Goal: Check status: Check status

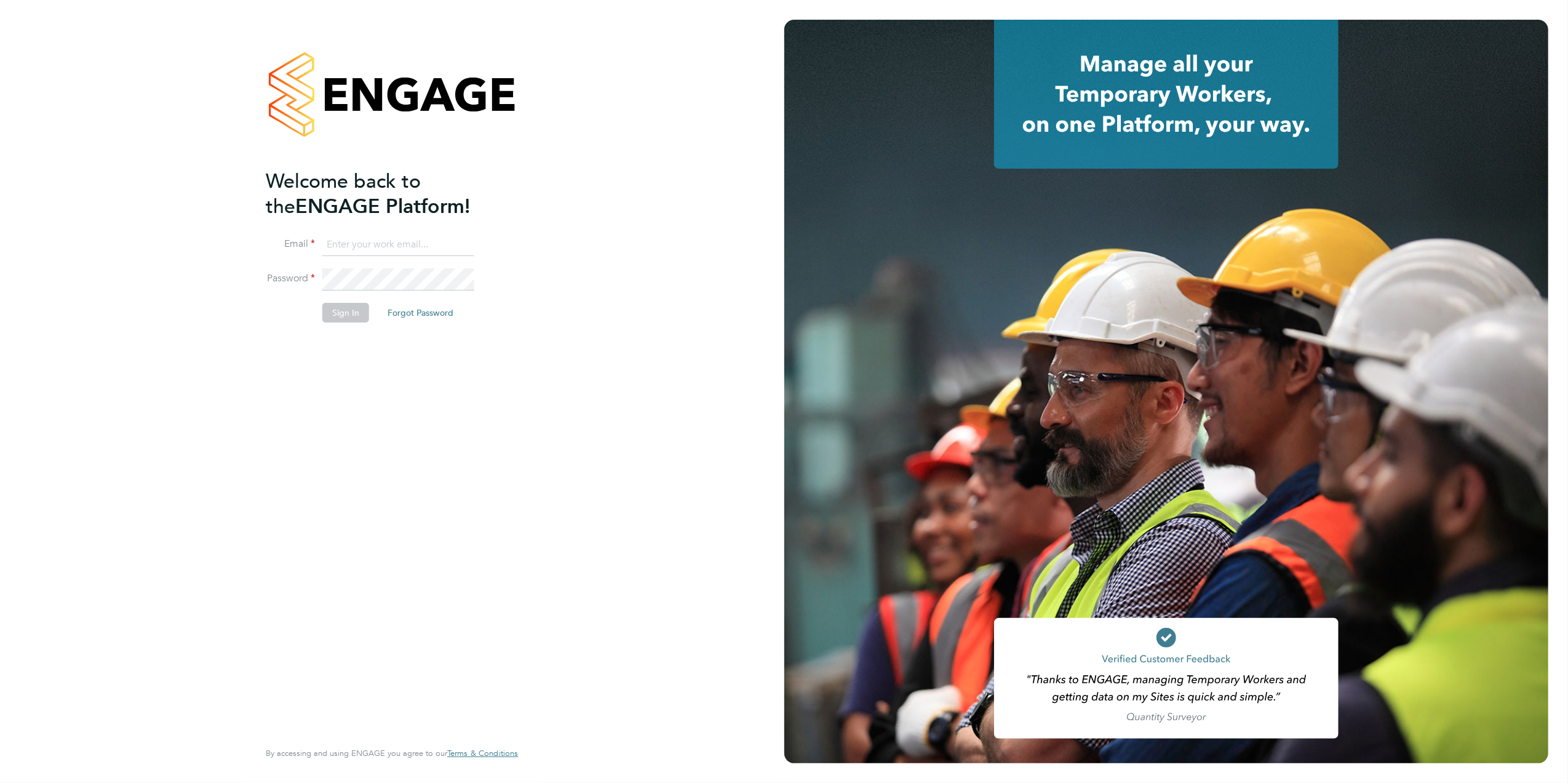
type input "Joanne@f-mead.com"
click at [367, 319] on button "Sign In" at bounding box center [346, 312] width 47 height 19
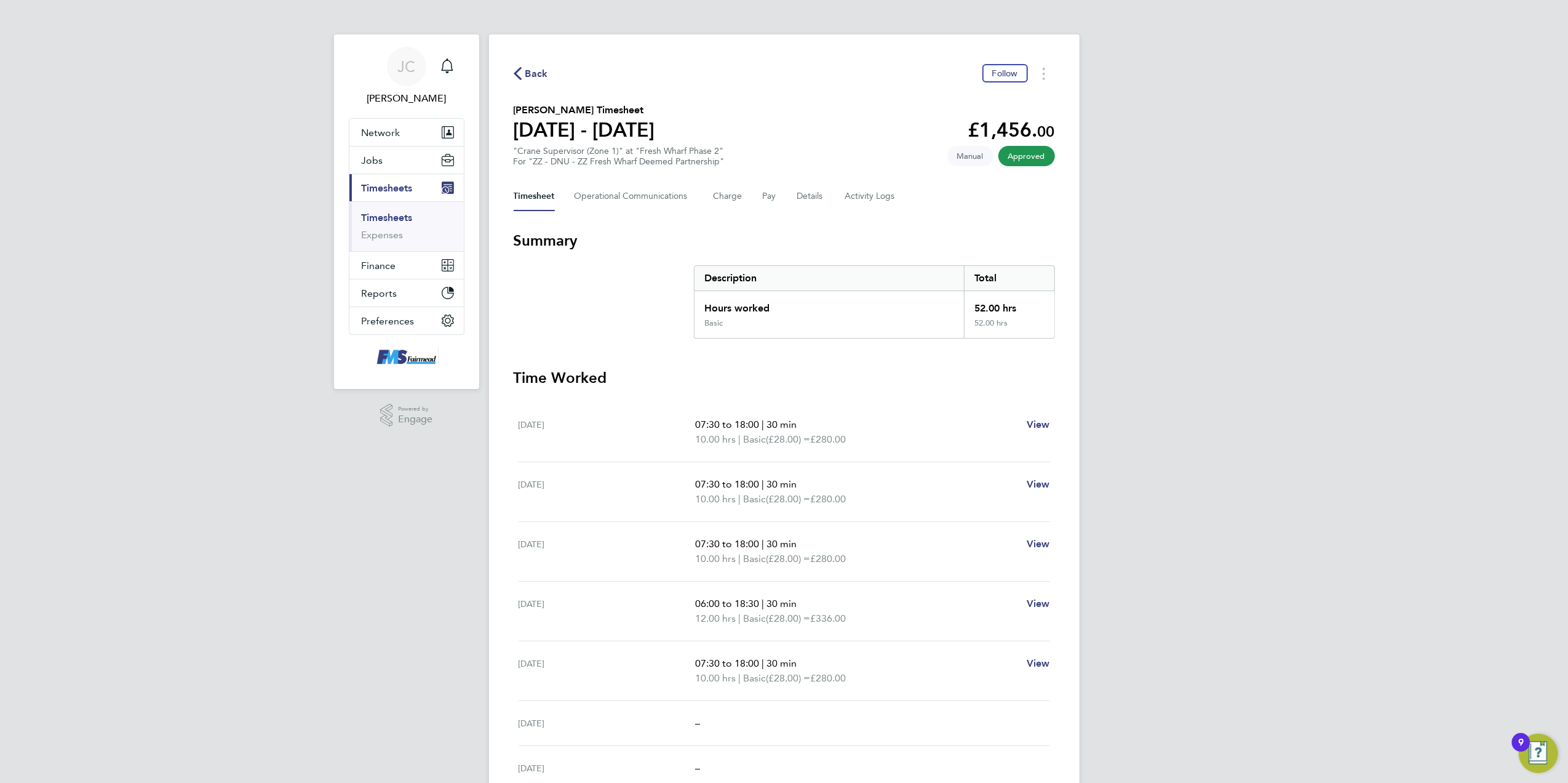
click at [526, 75] on span "Back" at bounding box center [536, 74] width 22 height 15
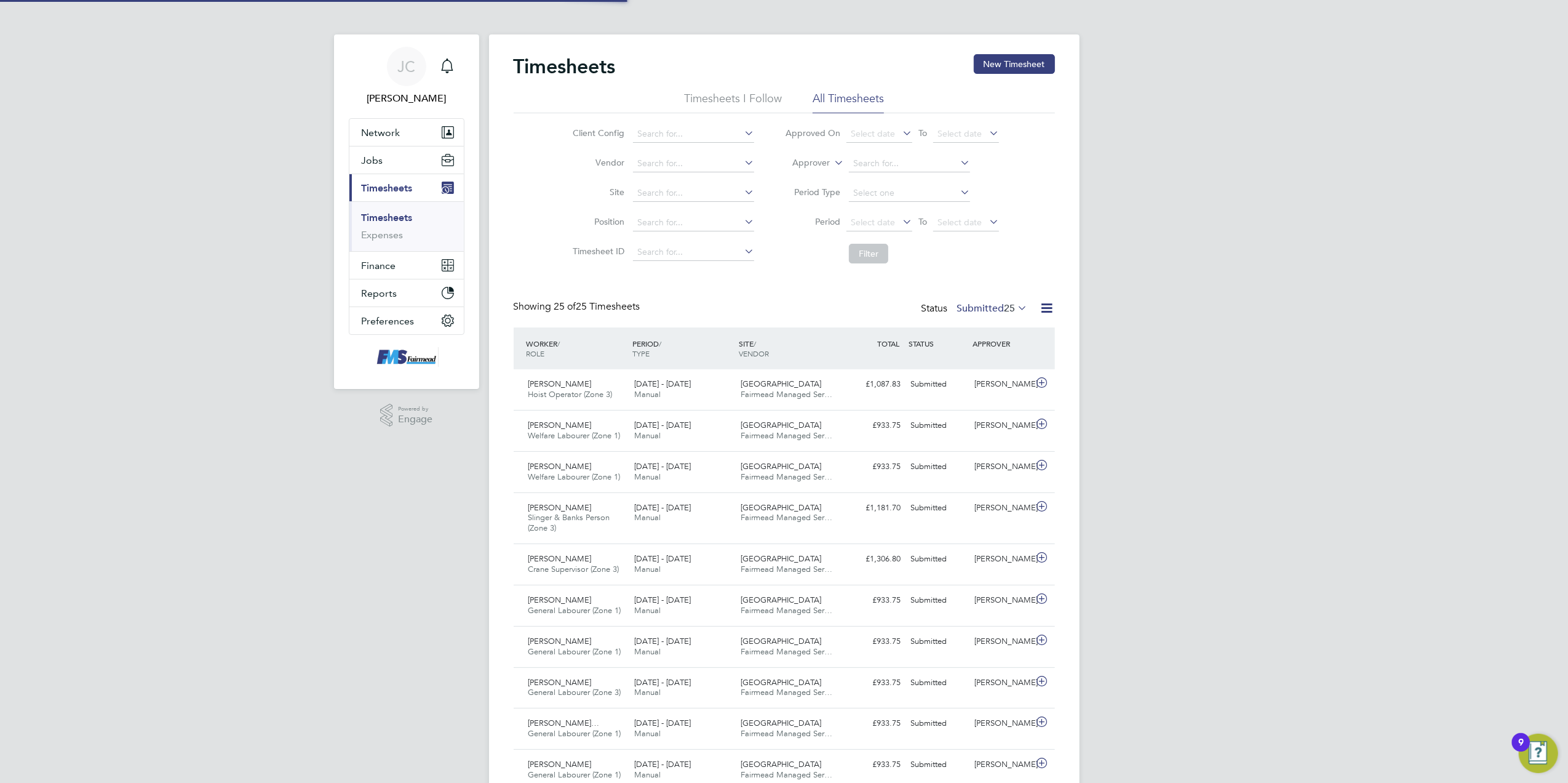
click at [894, 232] on li "Period Select date To Select date" at bounding box center [892, 222] width 245 height 29
click at [897, 217] on span "Select date" at bounding box center [879, 222] width 66 height 16
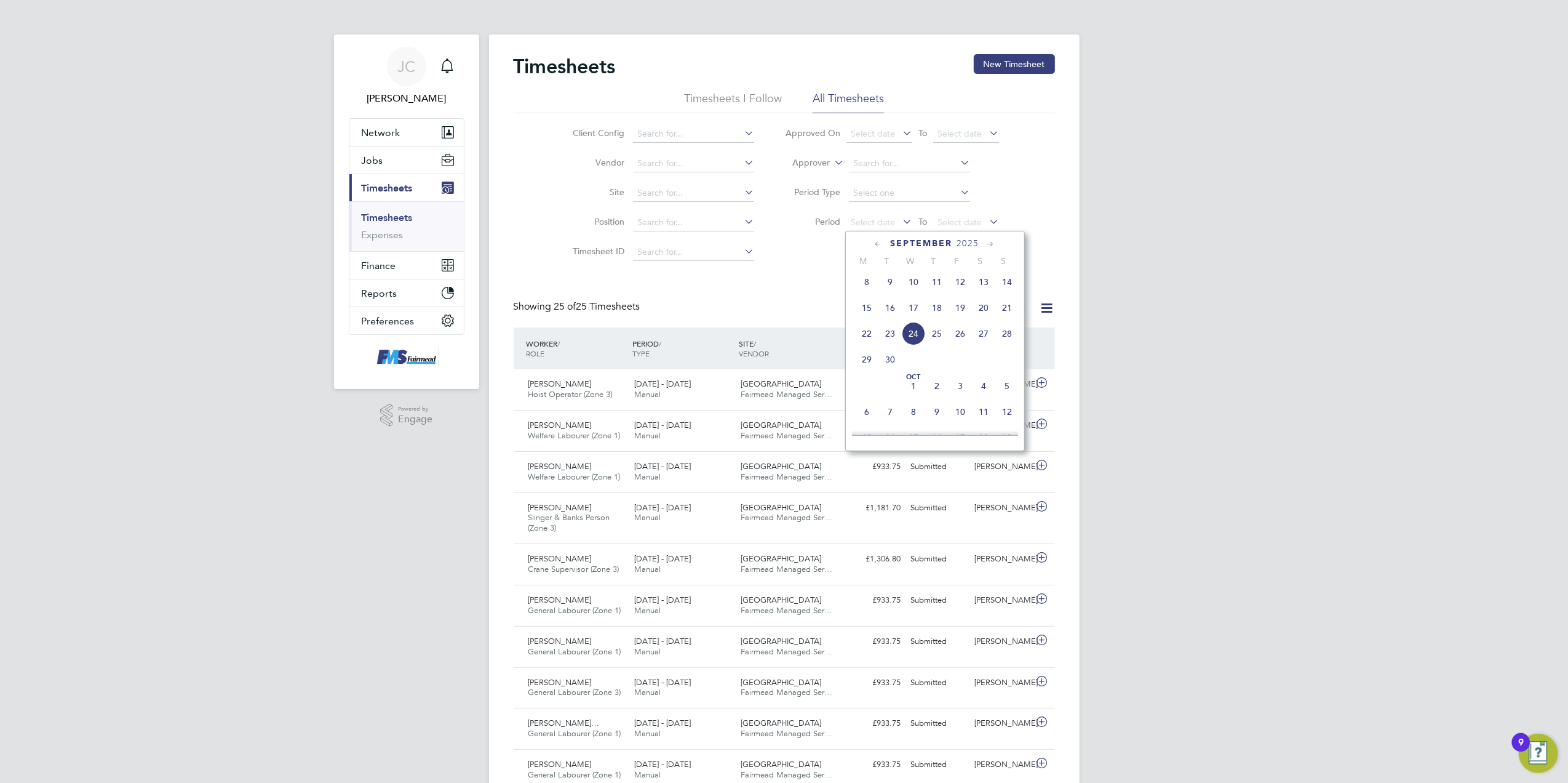
click at [871, 306] on span "15" at bounding box center [867, 308] width 23 height 23
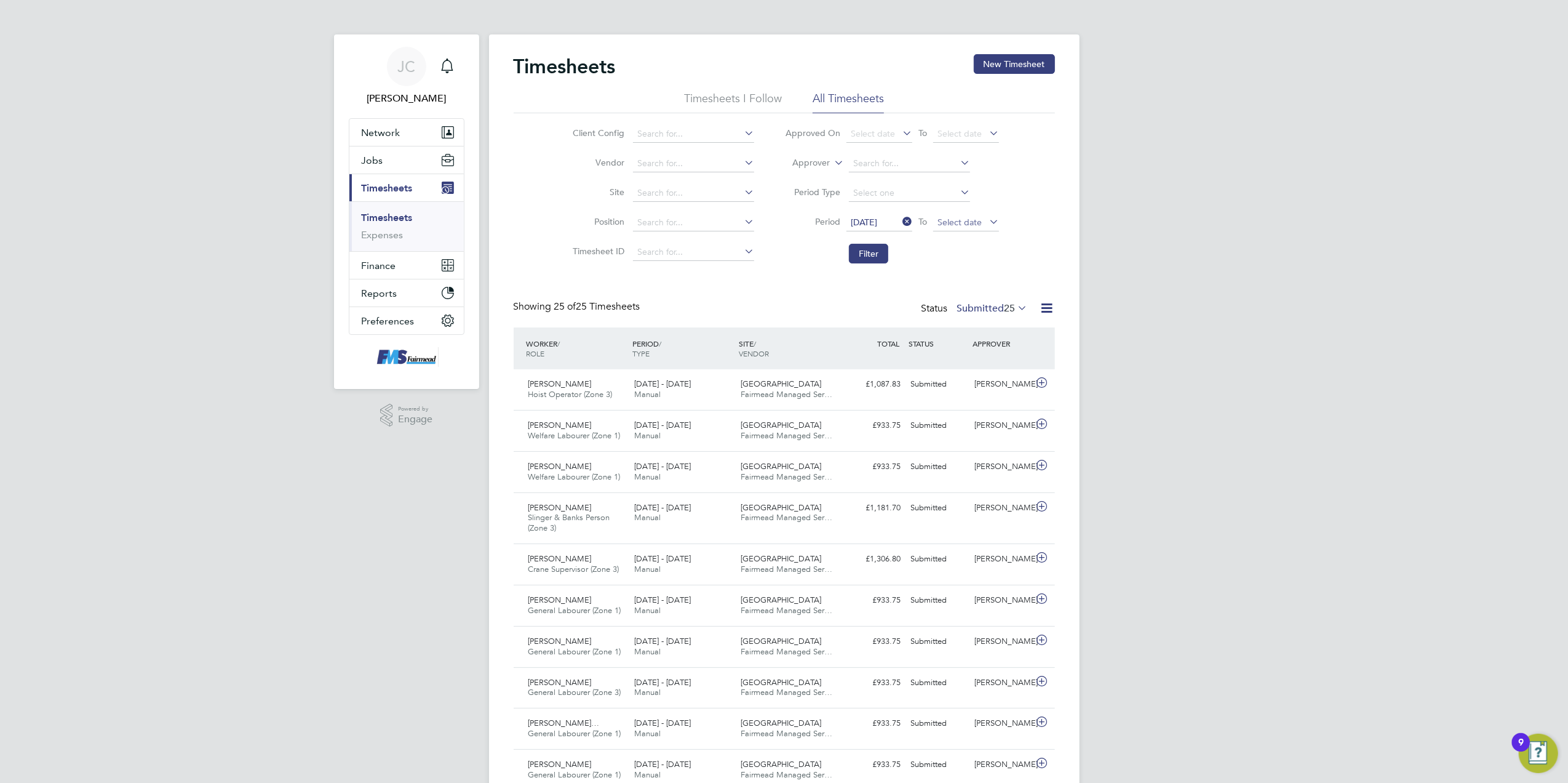
click at [967, 219] on span "Select date" at bounding box center [960, 222] width 44 height 11
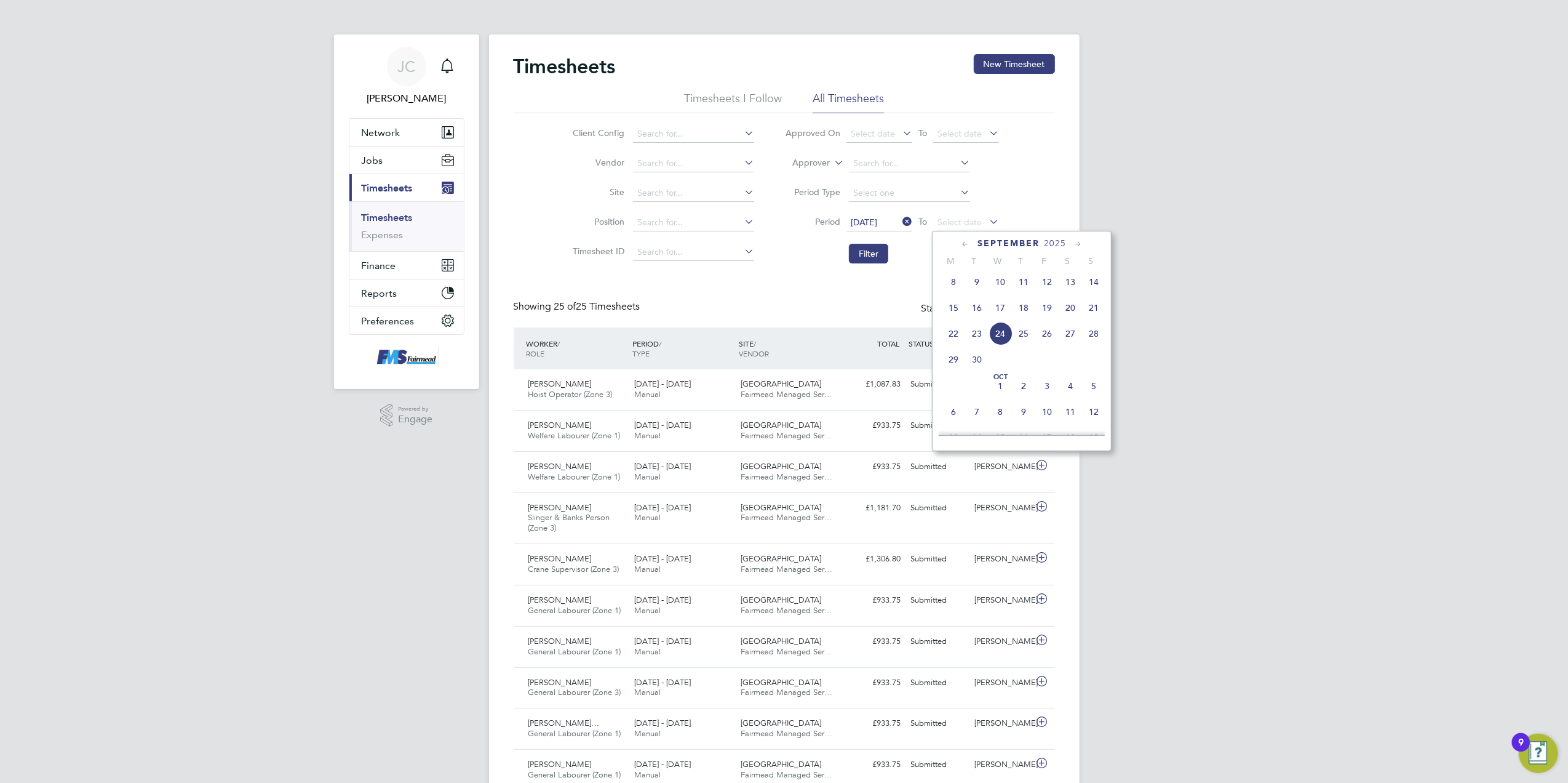
click at [1095, 315] on span "21" at bounding box center [1094, 308] width 23 height 23
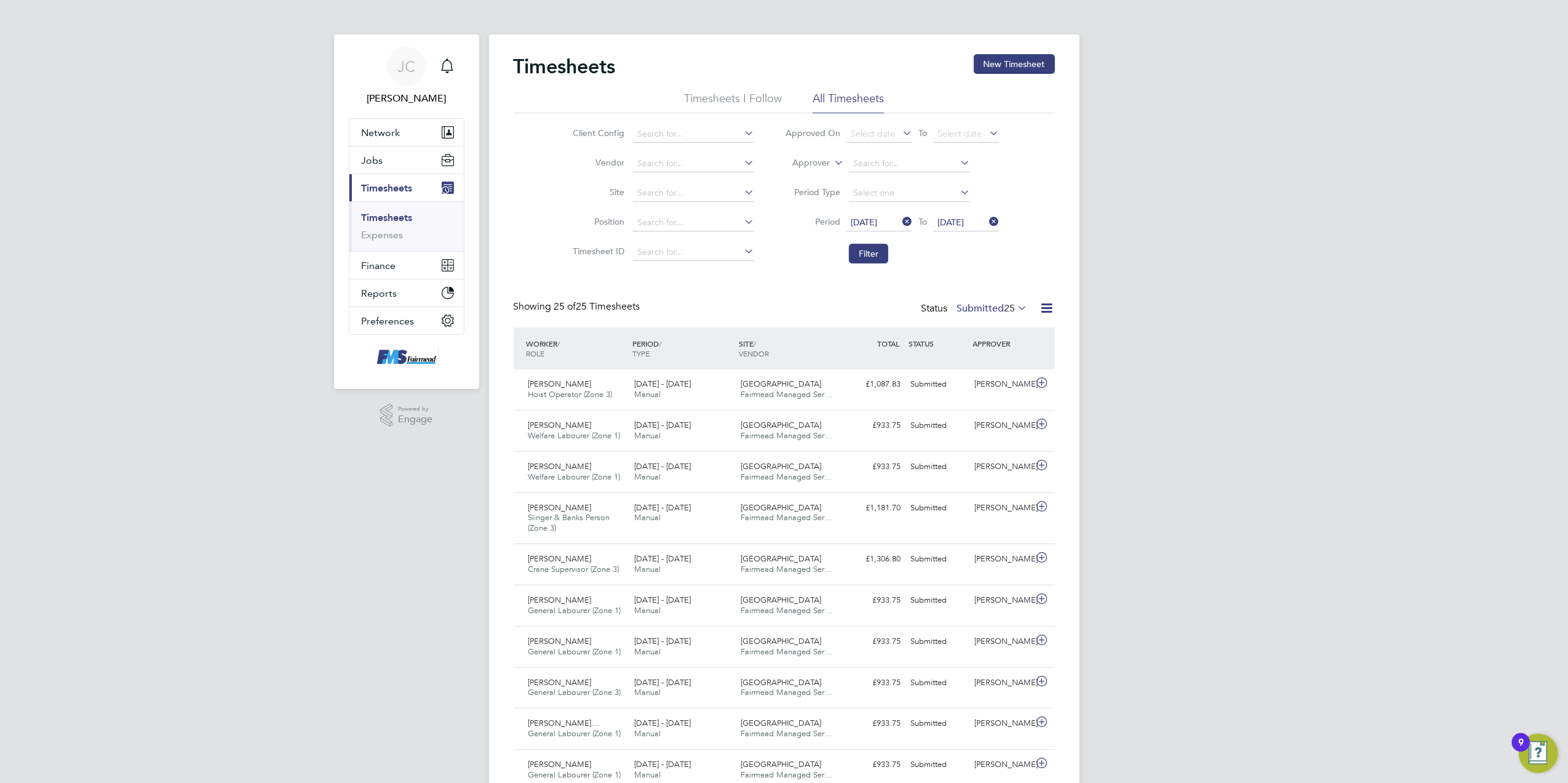
click at [894, 259] on li "Filter" at bounding box center [892, 253] width 245 height 32
click at [884, 249] on button "Filter" at bounding box center [868, 253] width 40 height 19
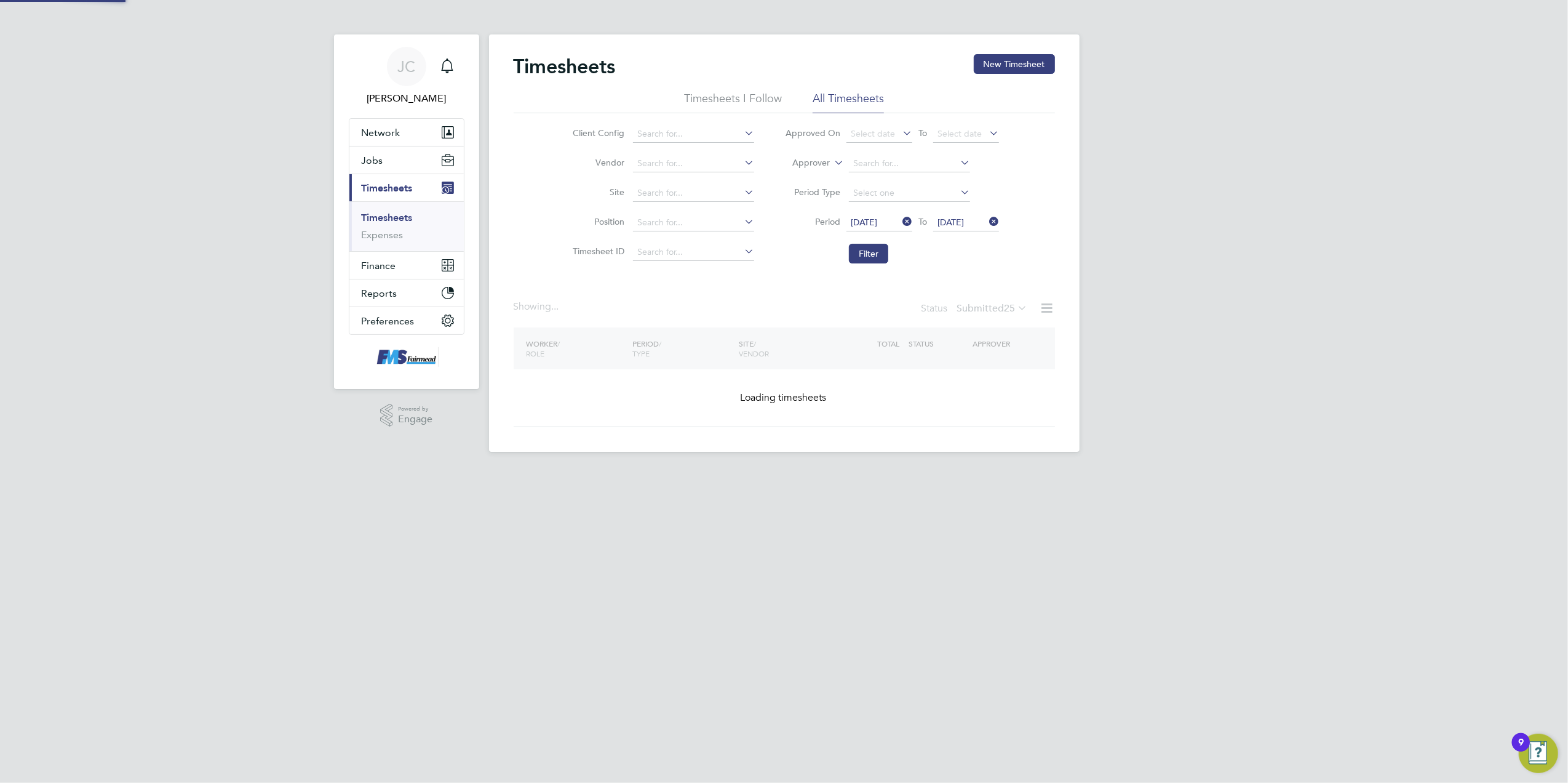
click at [1322, 249] on div "JC Joanne Conway Notifications Applications: Network Team Members Businesses Si…" at bounding box center [784, 236] width 1568 height 471
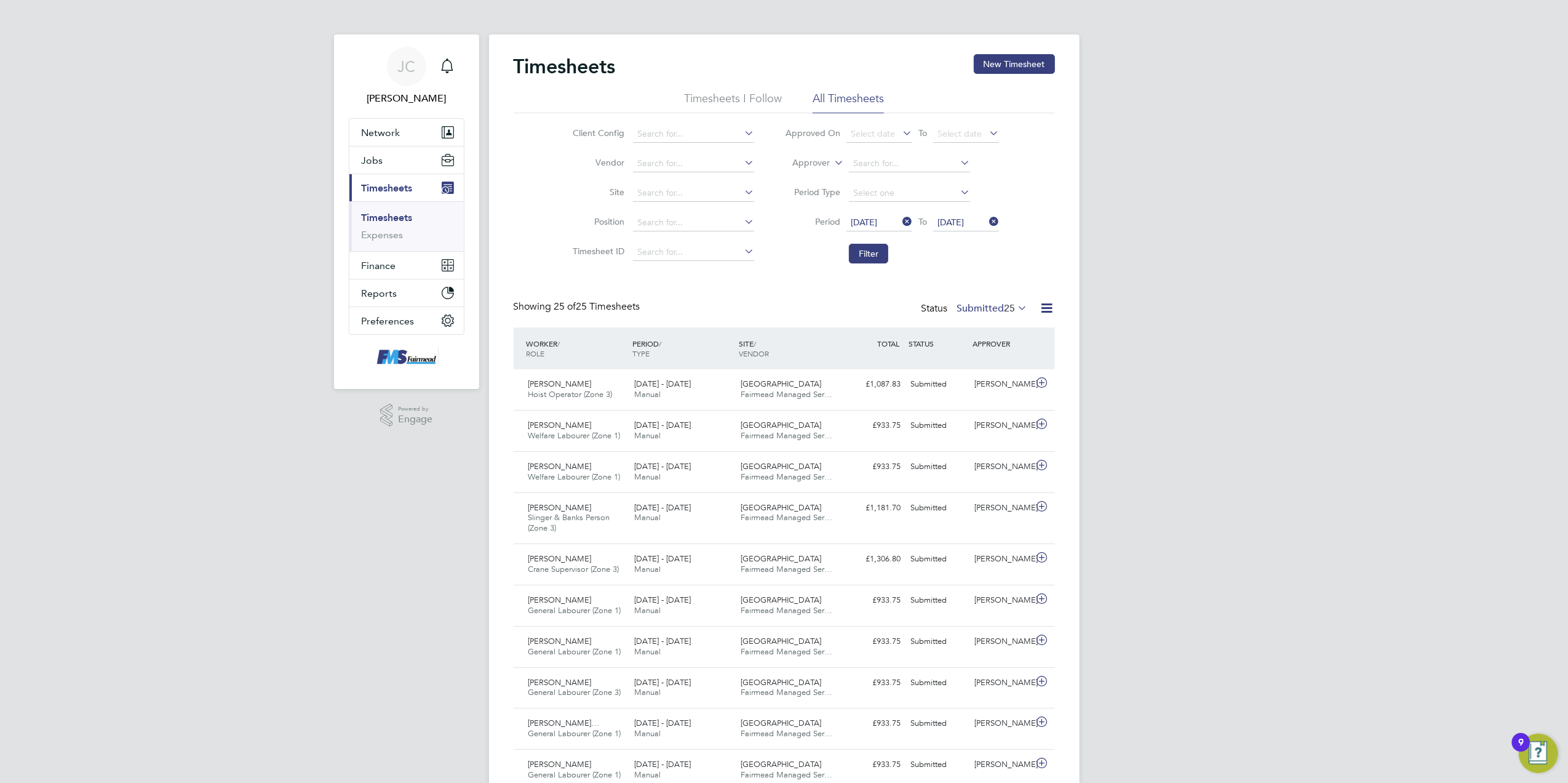
click at [1008, 306] on span "25" at bounding box center [1010, 309] width 11 height 12
click at [1165, 373] on div "[PERSON_NAME] Notifications Applications: Network Team Members Businesses Sites…" at bounding box center [784, 747] width 1568 height 1493
click at [997, 302] on div "Status Submitted 25" at bounding box center [976, 309] width 109 height 17
click at [980, 308] on label "Submitted 25" at bounding box center [992, 309] width 71 height 12
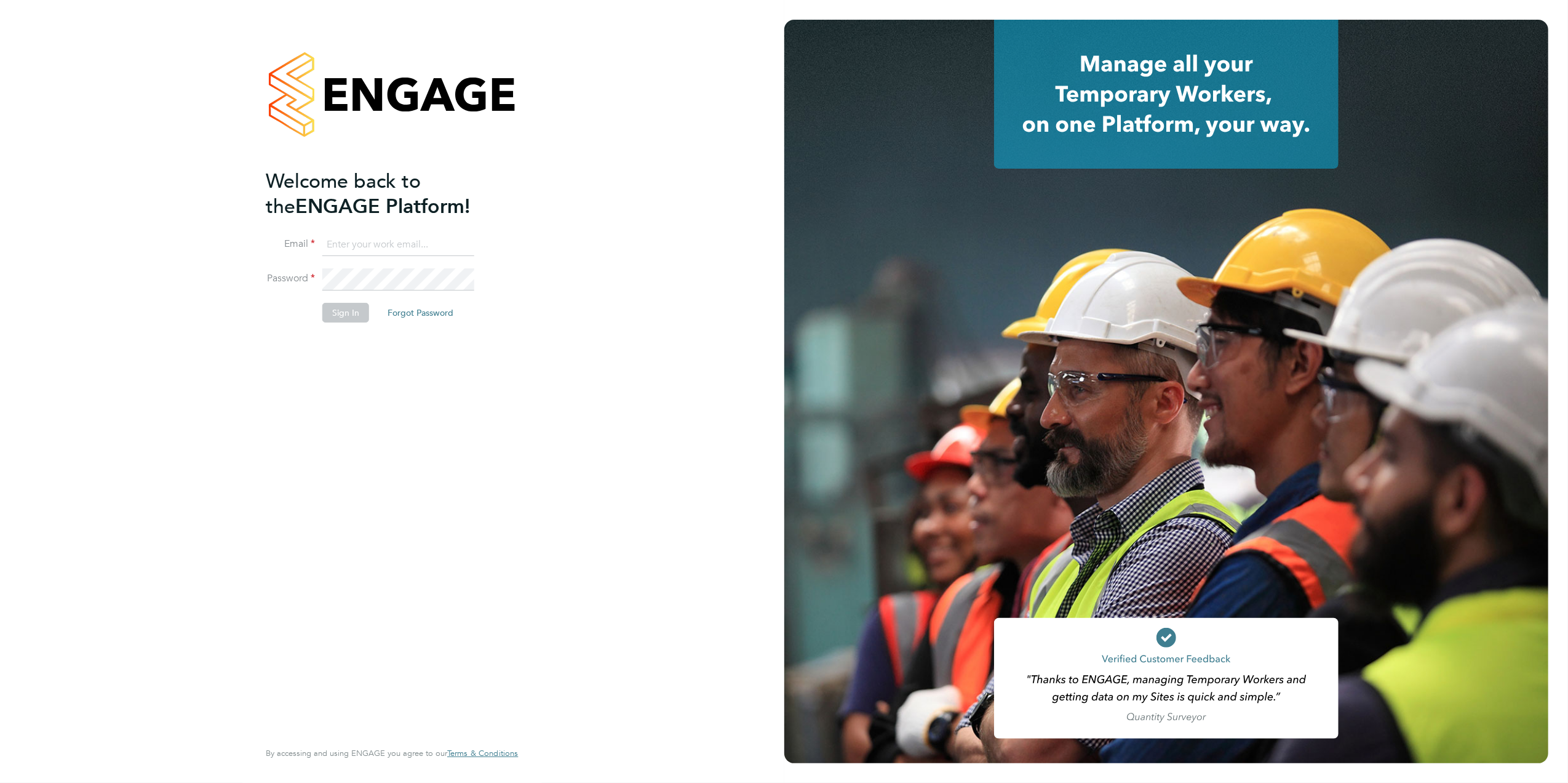
type input "Joanne@f-mead.com"
click at [363, 314] on button "Sign In" at bounding box center [346, 312] width 47 height 19
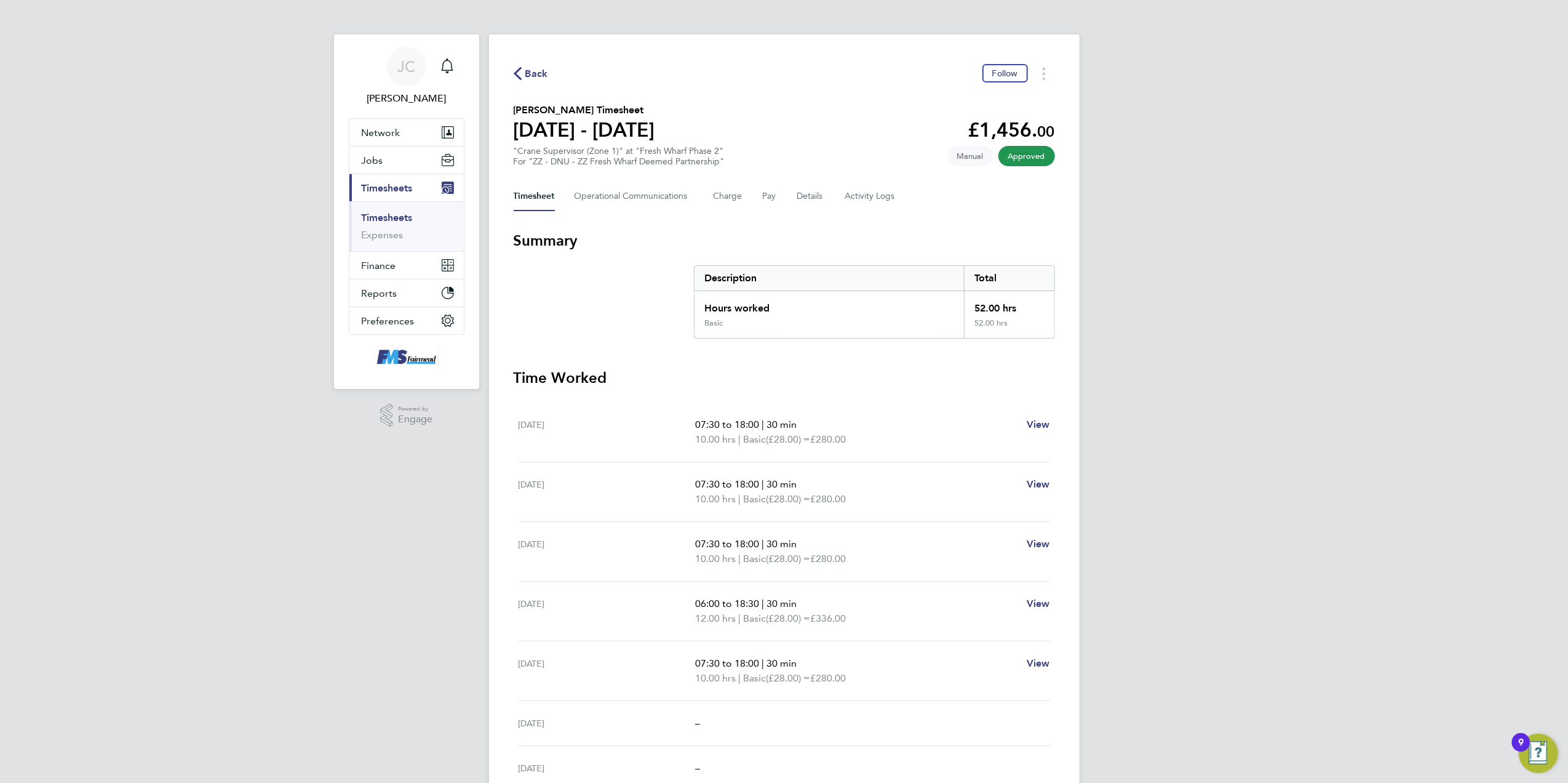
click at [519, 75] on icon "button" at bounding box center [518, 74] width 8 height 13
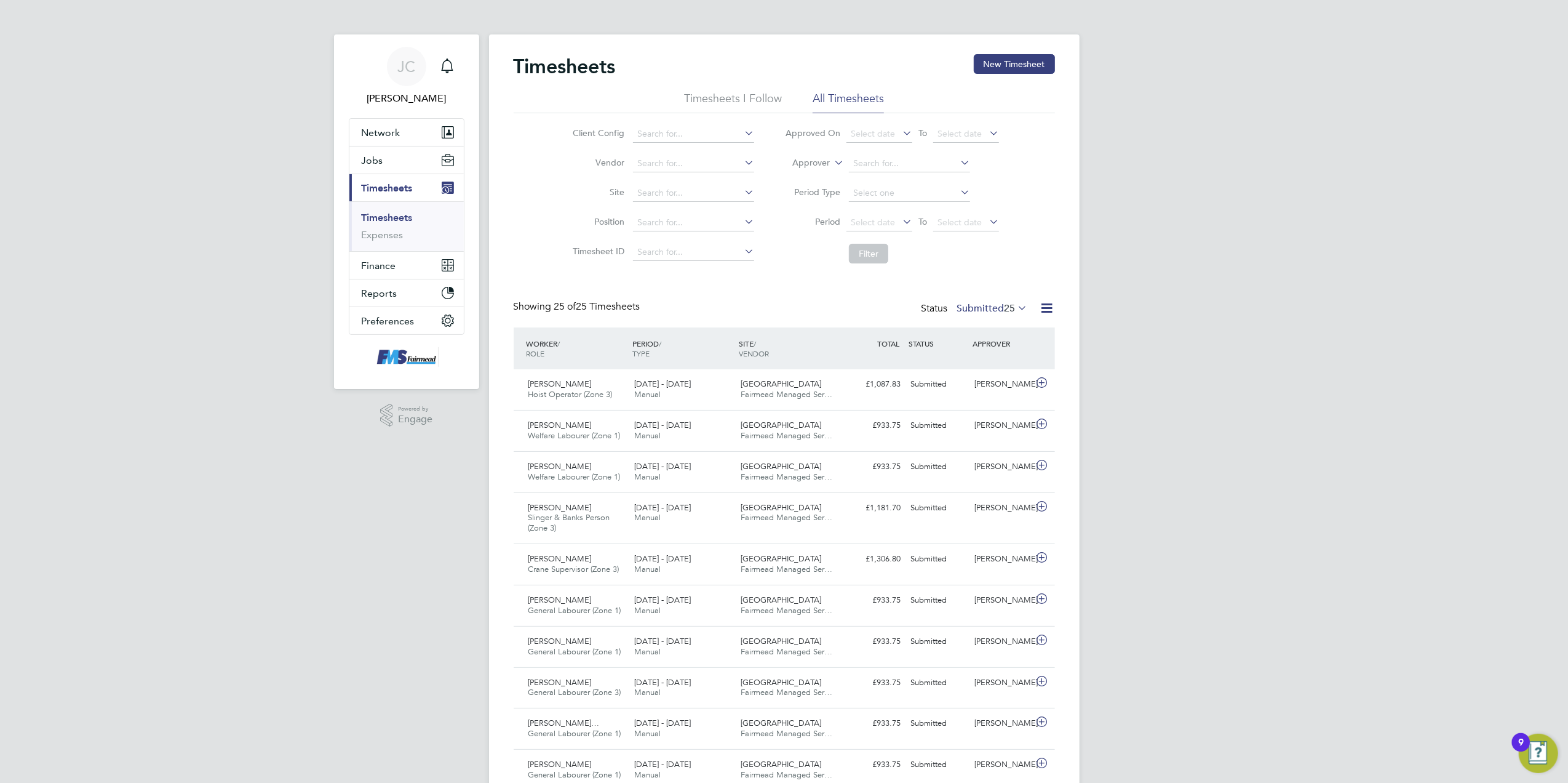
click at [900, 220] on icon at bounding box center [900, 222] width 0 height 17
click at [872, 309] on span "15" at bounding box center [867, 308] width 23 height 23
click at [987, 219] on icon at bounding box center [987, 222] width 0 height 17
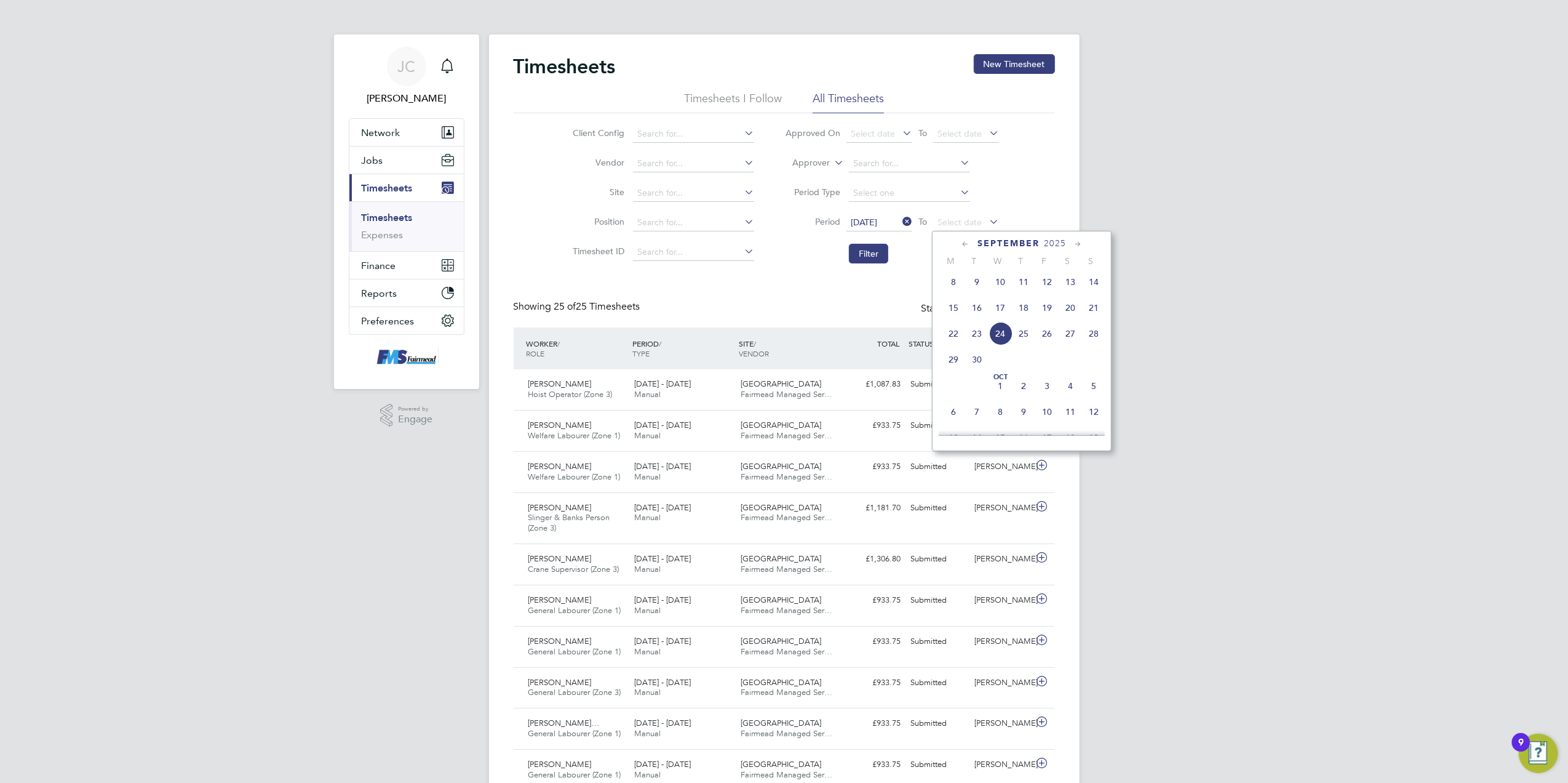
click at [1096, 309] on span "21" at bounding box center [1094, 308] width 23 height 23
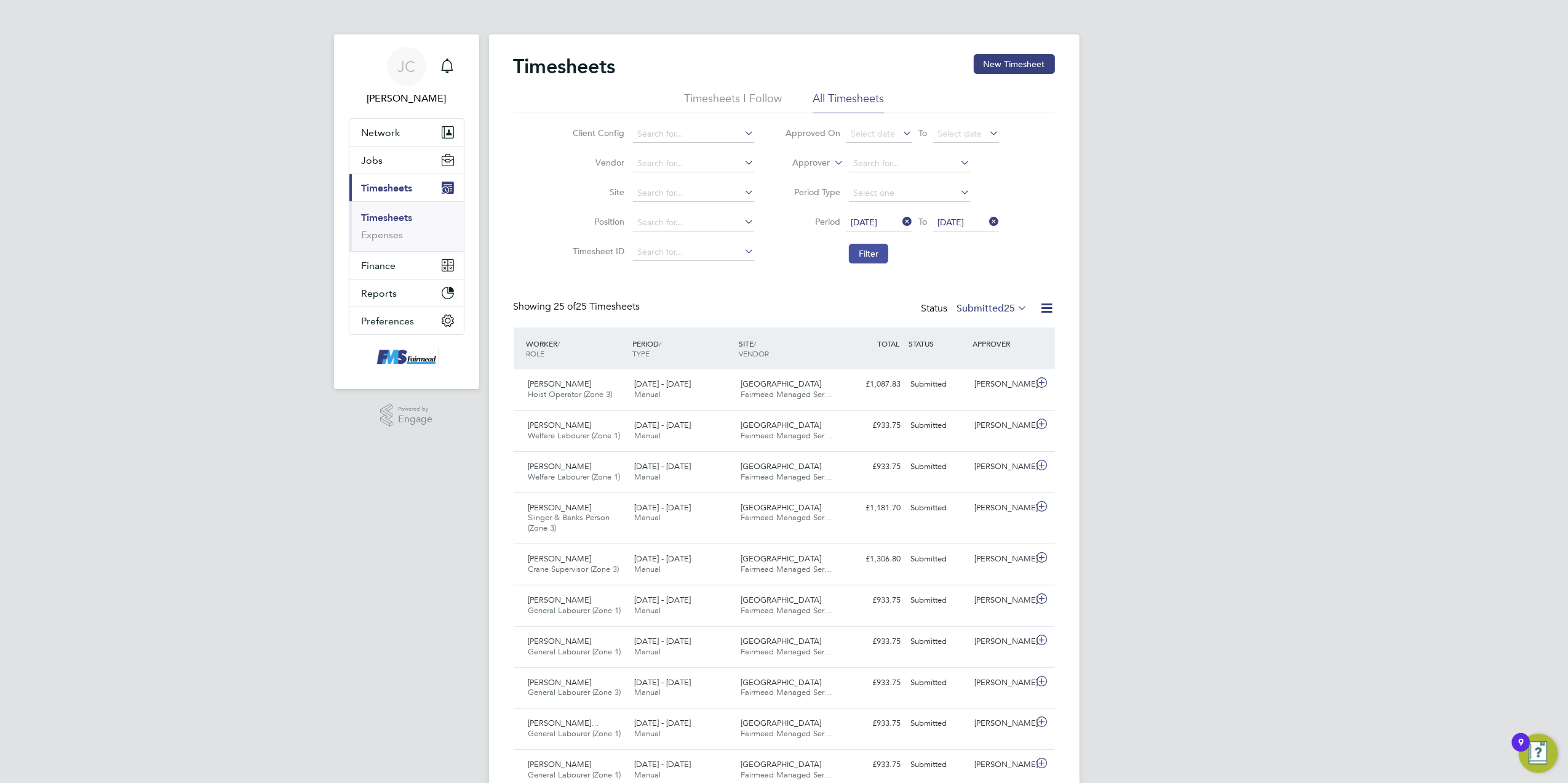
click at [875, 249] on button "Filter" at bounding box center [868, 253] width 40 height 19
click at [1313, 363] on div "JC Joanne Conway Notifications Applications: Network Team Members Businesses Si…" at bounding box center [784, 747] width 1568 height 1493
click at [877, 250] on button "Filter" at bounding box center [868, 253] width 40 height 19
click at [1186, 327] on div "JC Joanne Conway Notifications Applications: Network Team Members Businesses Si…" at bounding box center [784, 747] width 1568 height 1493
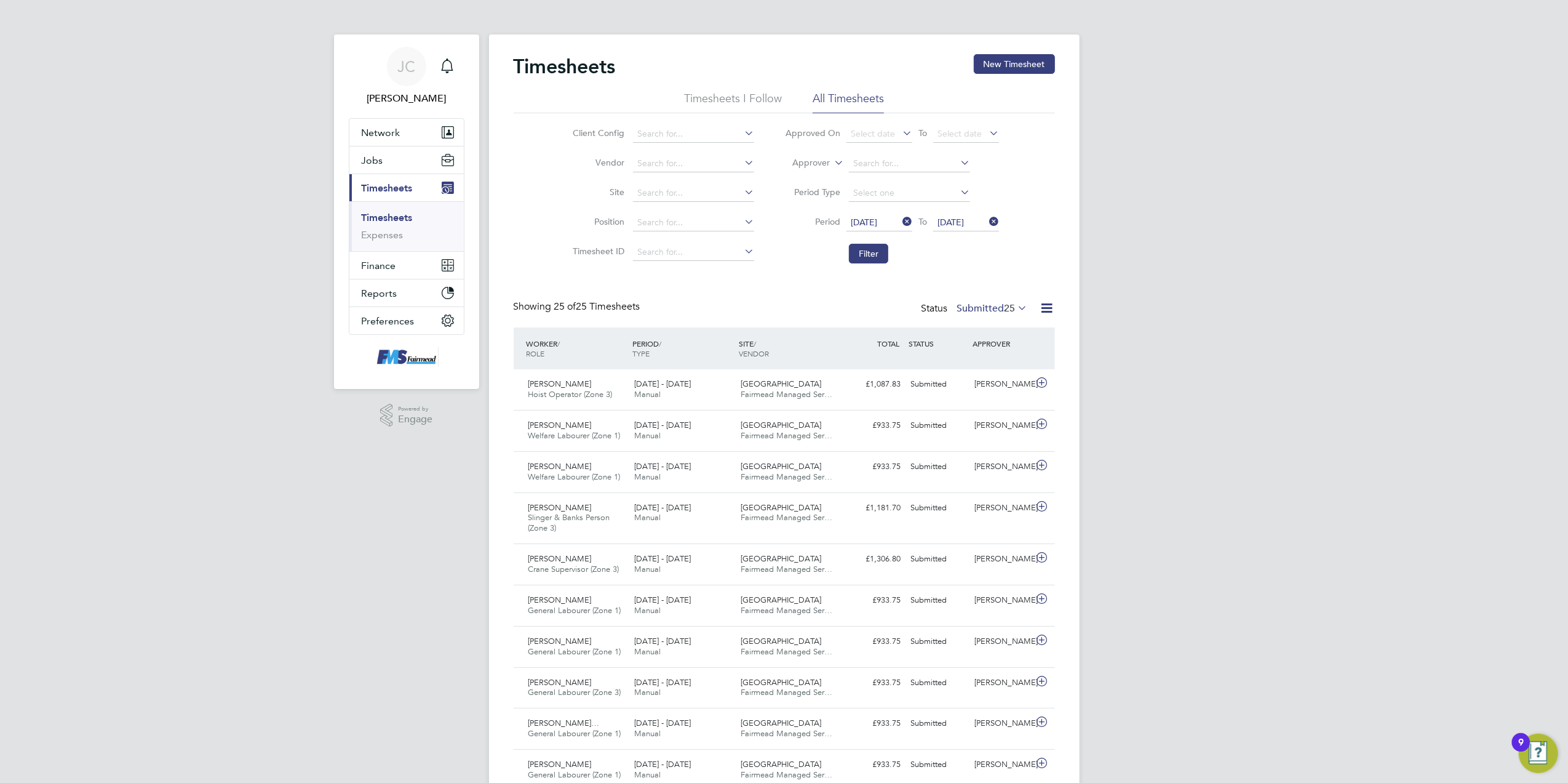
click at [976, 304] on label "Submitted 25" at bounding box center [992, 309] width 71 height 12
click at [994, 380] on li "Approved" at bounding box center [985, 382] width 57 height 17
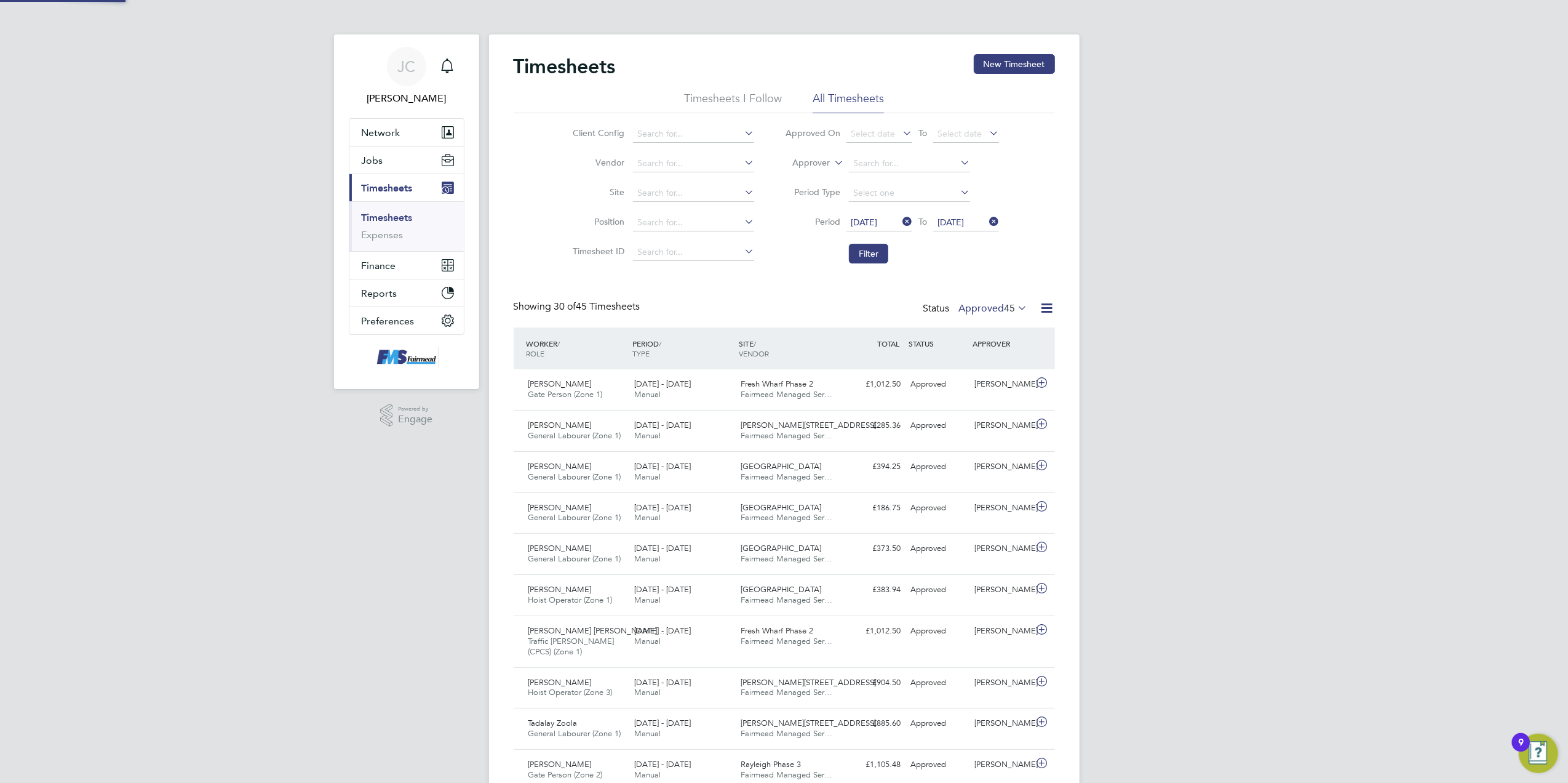
click at [1044, 313] on icon at bounding box center [1047, 308] width 16 height 16
click at [976, 363] on li "Download Timesheets Report" at bounding box center [970, 362] width 163 height 17
click at [991, 311] on label "Approved 45" at bounding box center [993, 309] width 69 height 12
click at [1005, 363] on li "Submitted" at bounding box center [986, 365] width 57 height 17
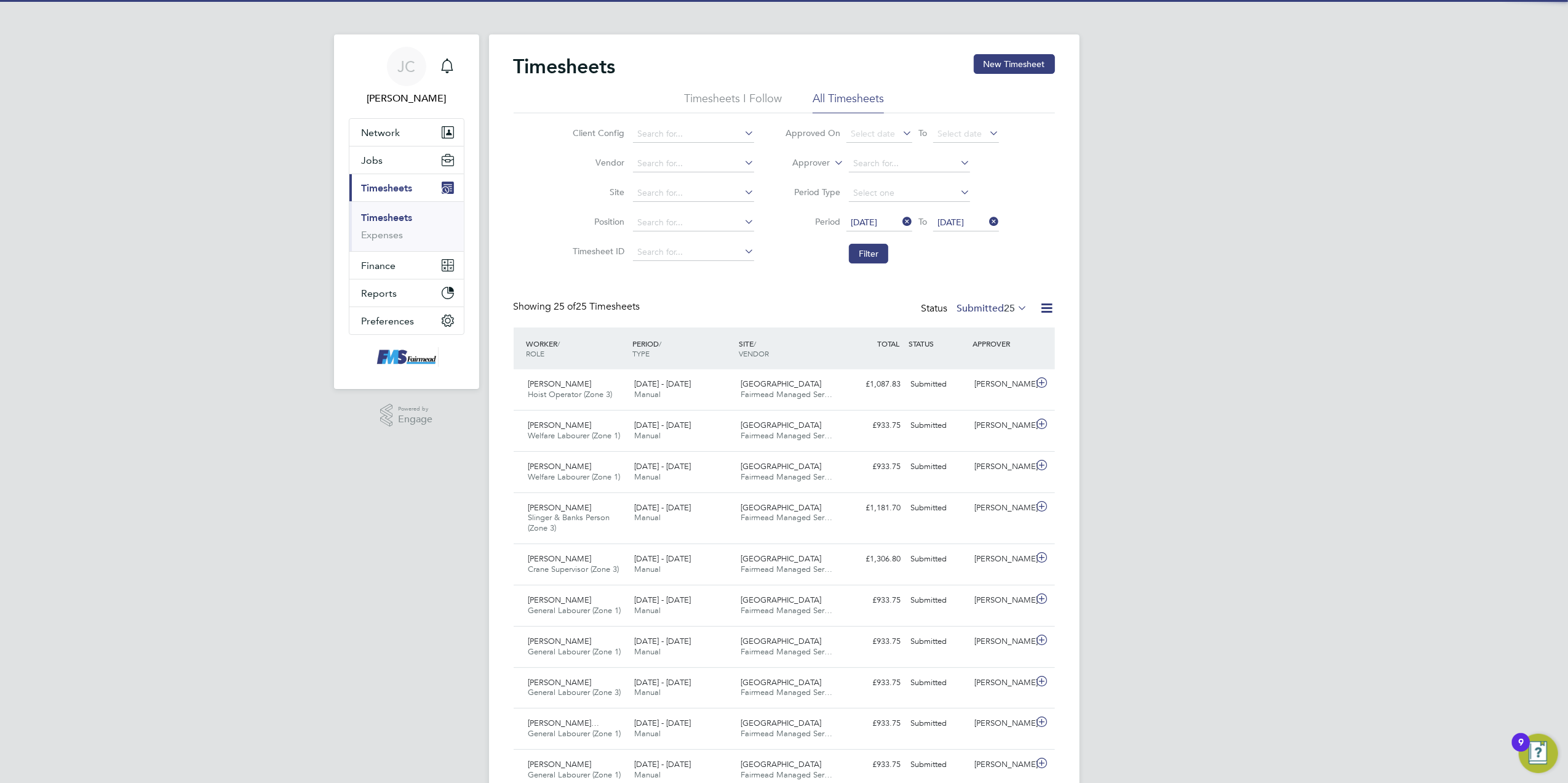
scroll to position [31, 107]
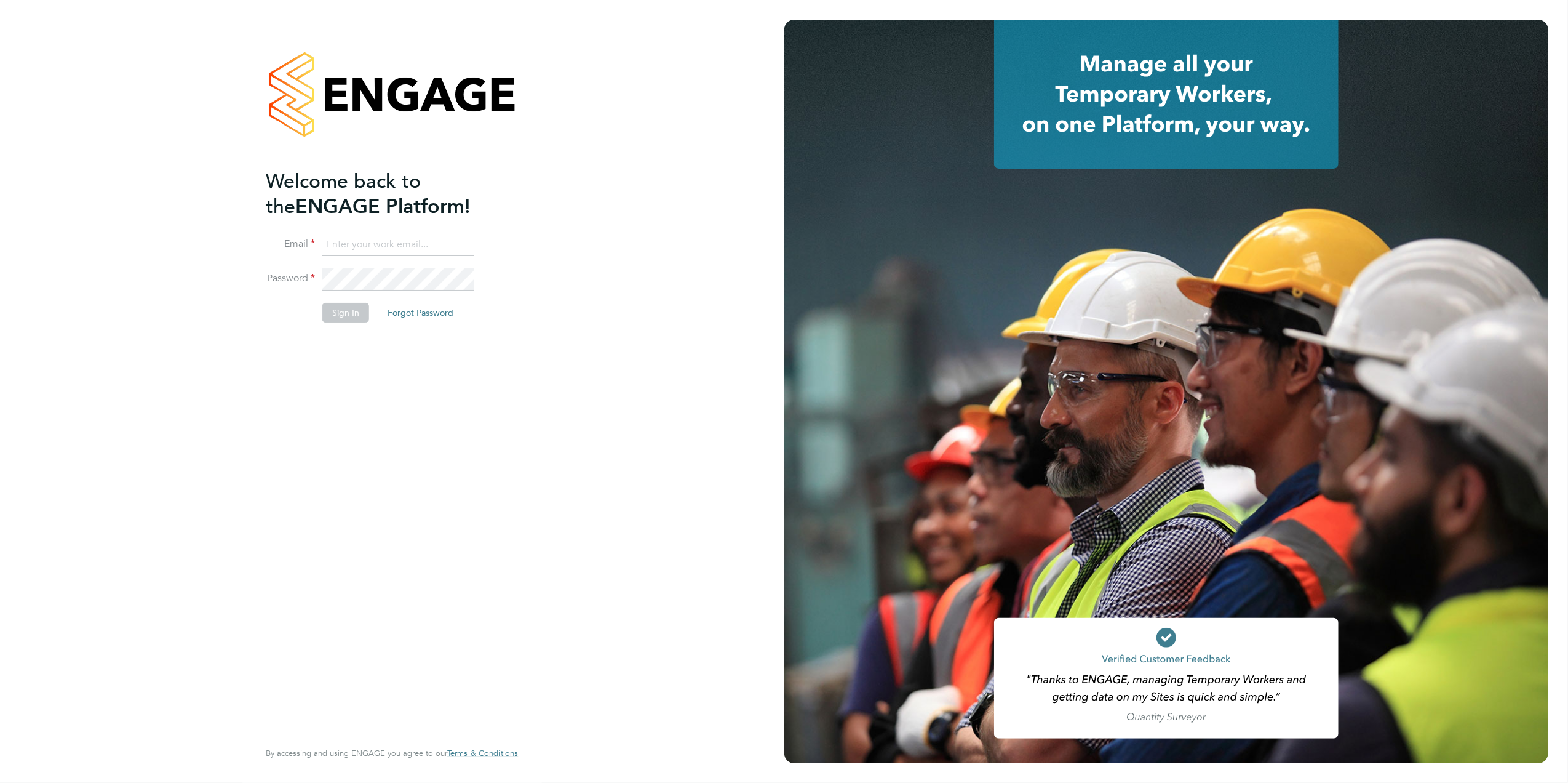
type input "Joanne@f-mead.com"
click at [352, 315] on button "Sign In" at bounding box center [346, 312] width 47 height 19
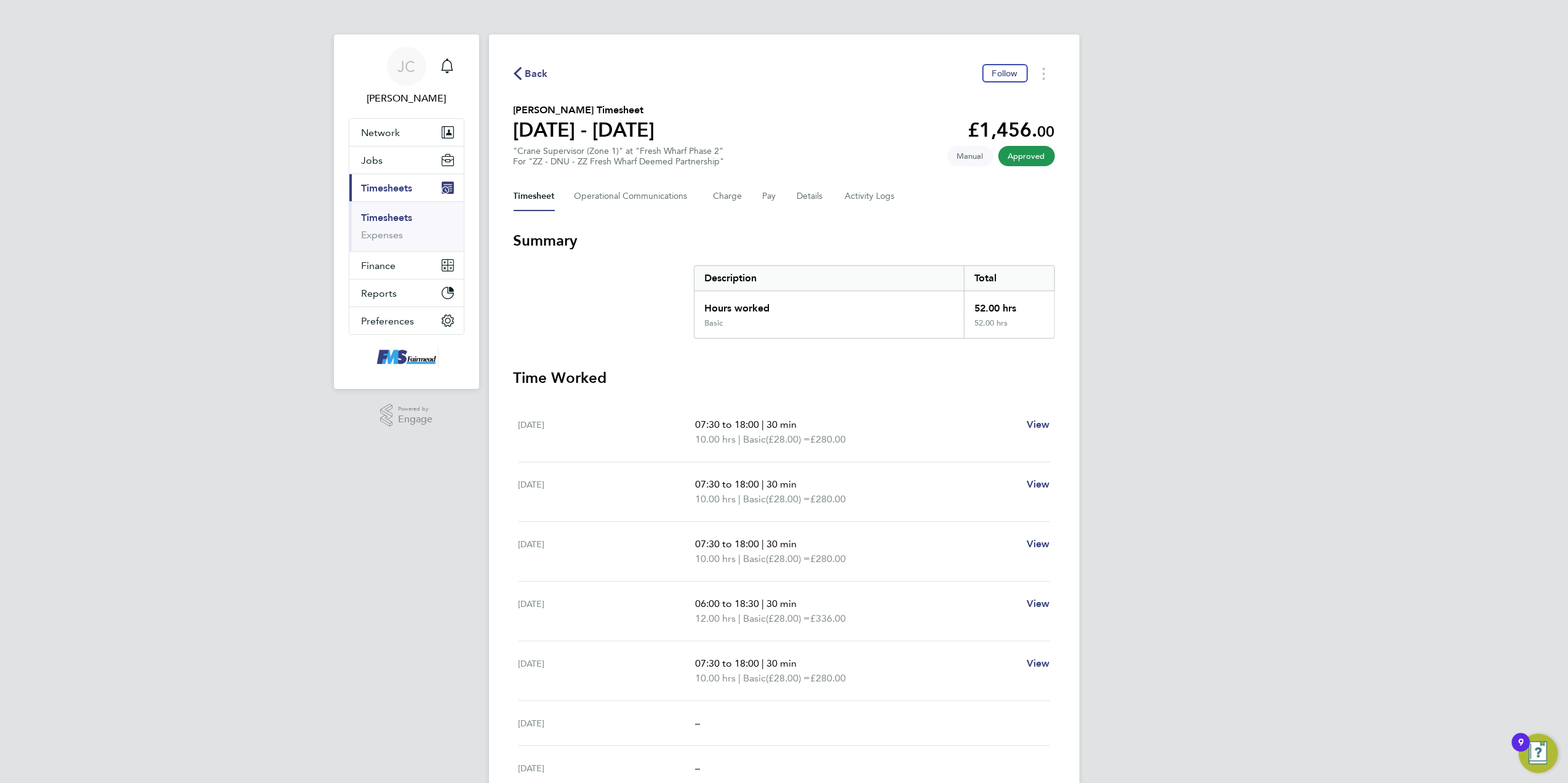
click at [526, 74] on span "Back" at bounding box center [536, 74] width 22 height 15
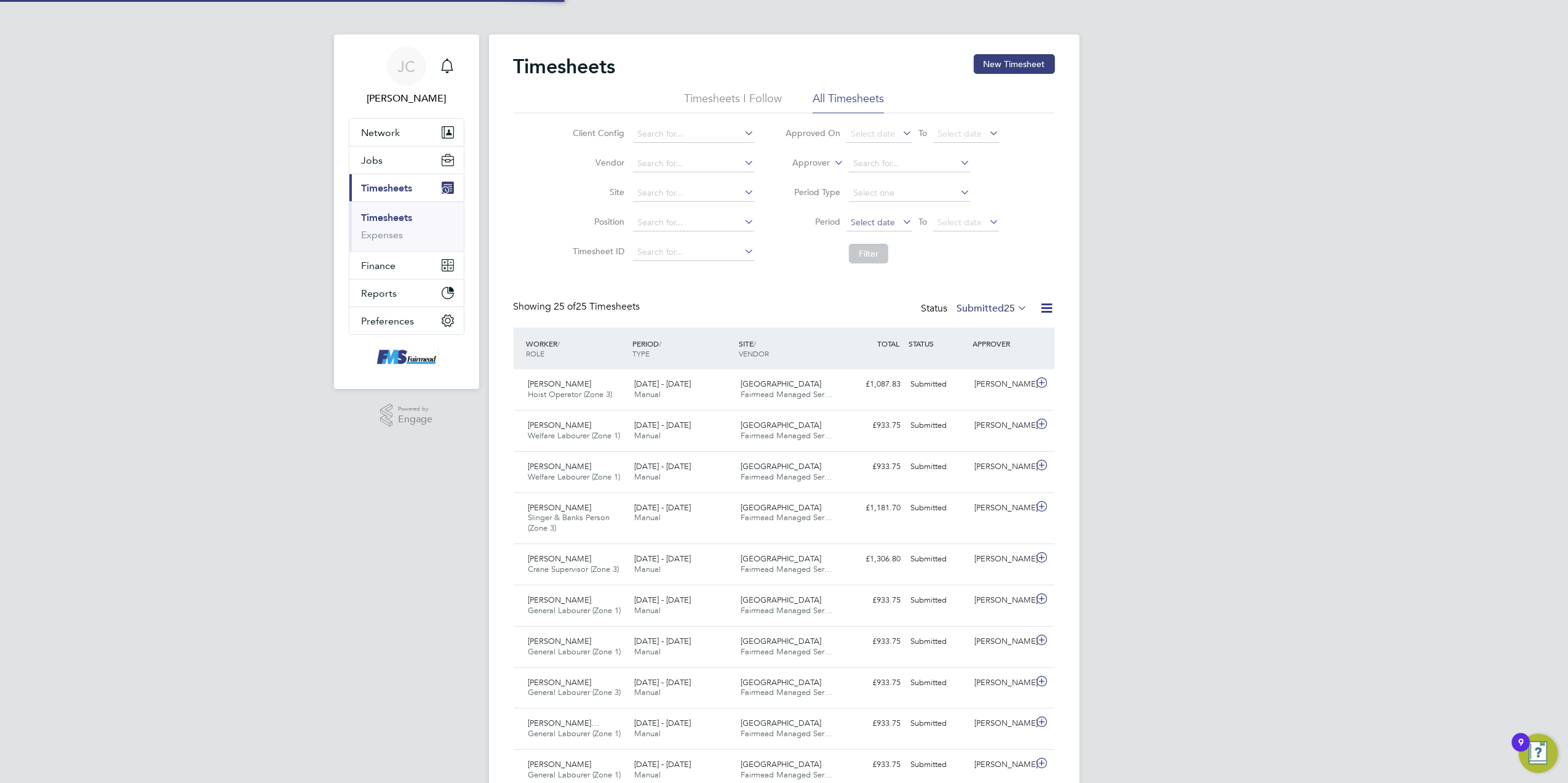
click at [897, 220] on span "Select date" at bounding box center [879, 222] width 66 height 16
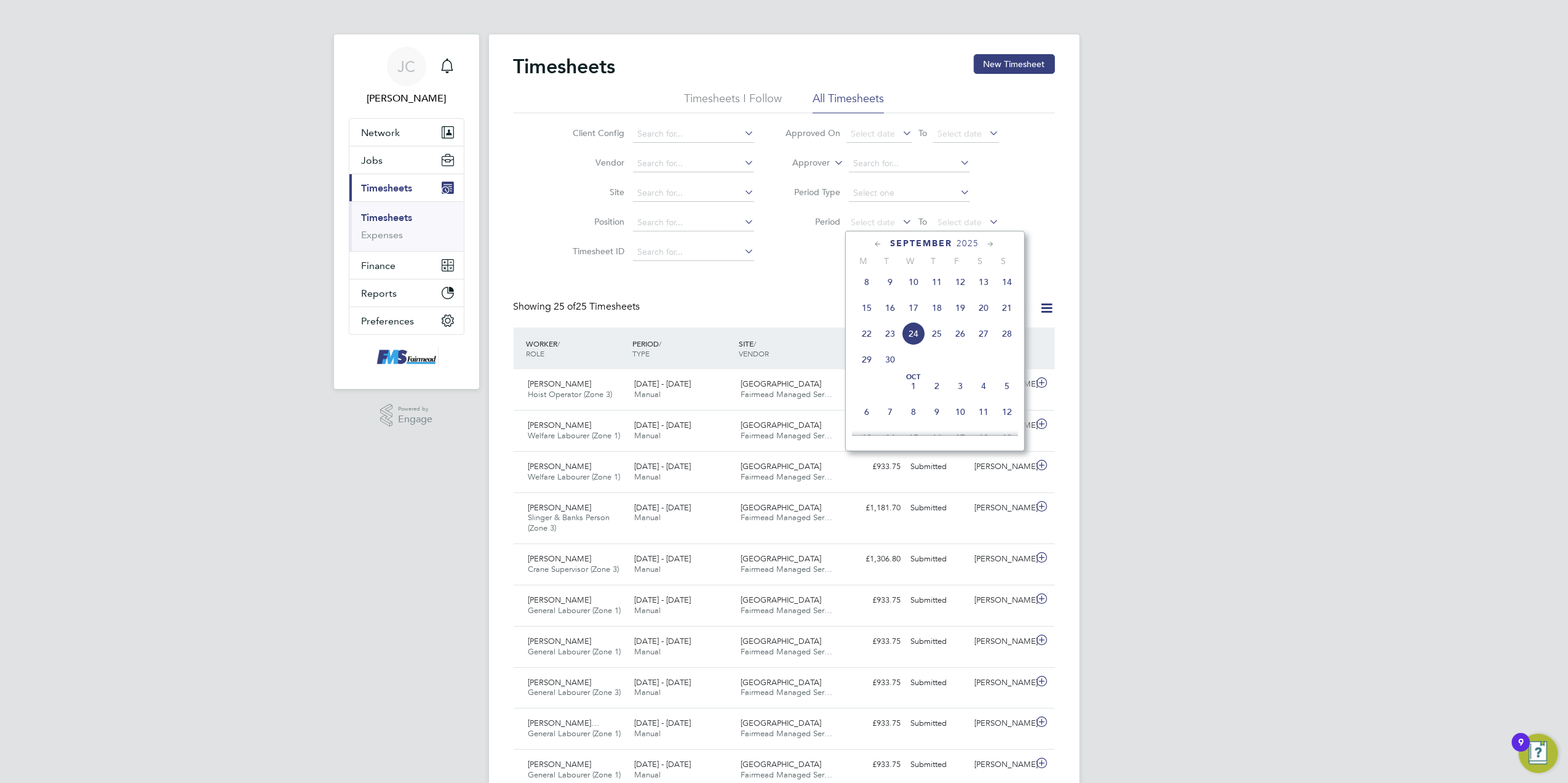
click at [863, 312] on span "15" at bounding box center [867, 308] width 23 height 23
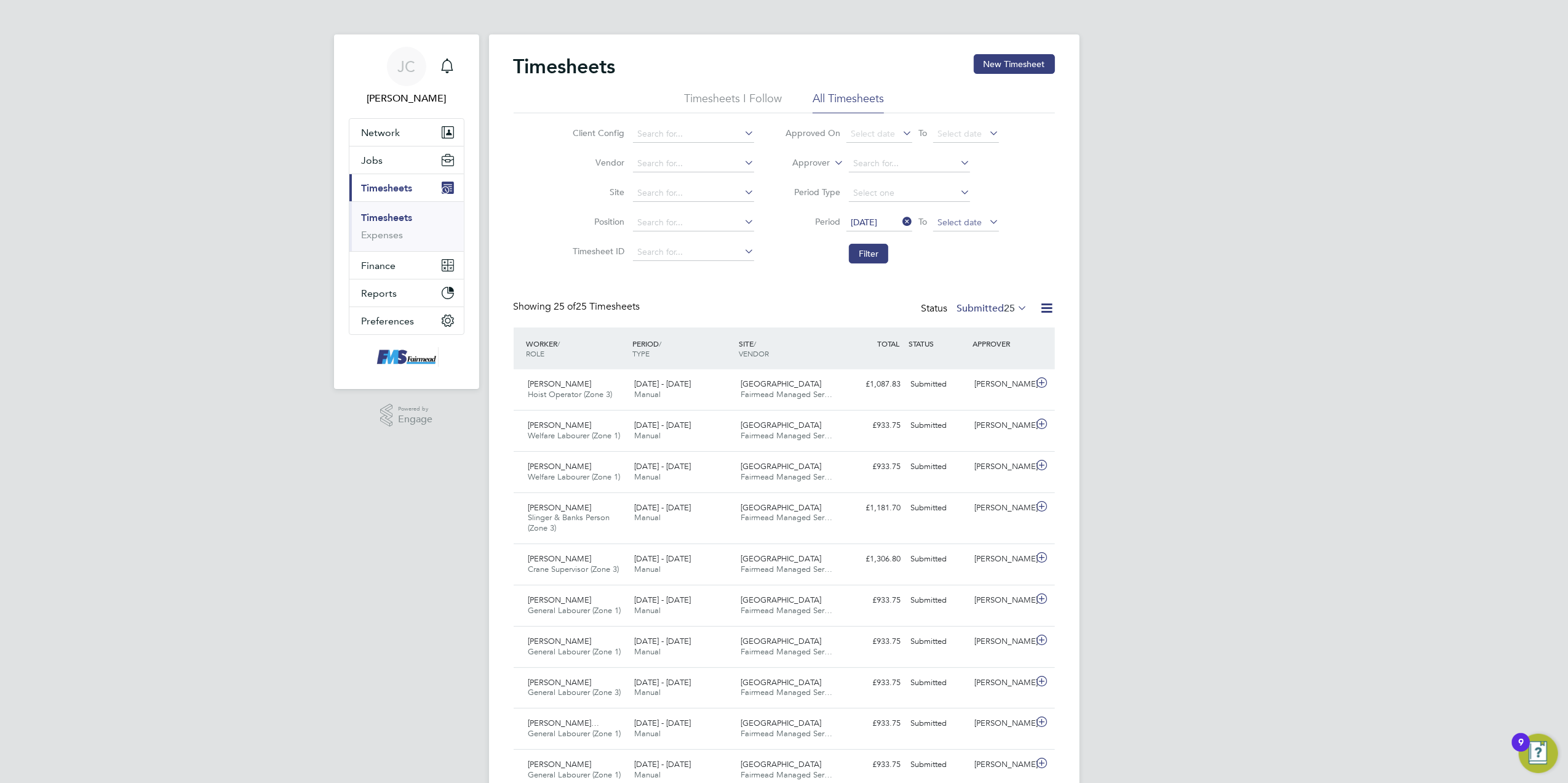
click at [974, 219] on span "Select date" at bounding box center [960, 222] width 44 height 11
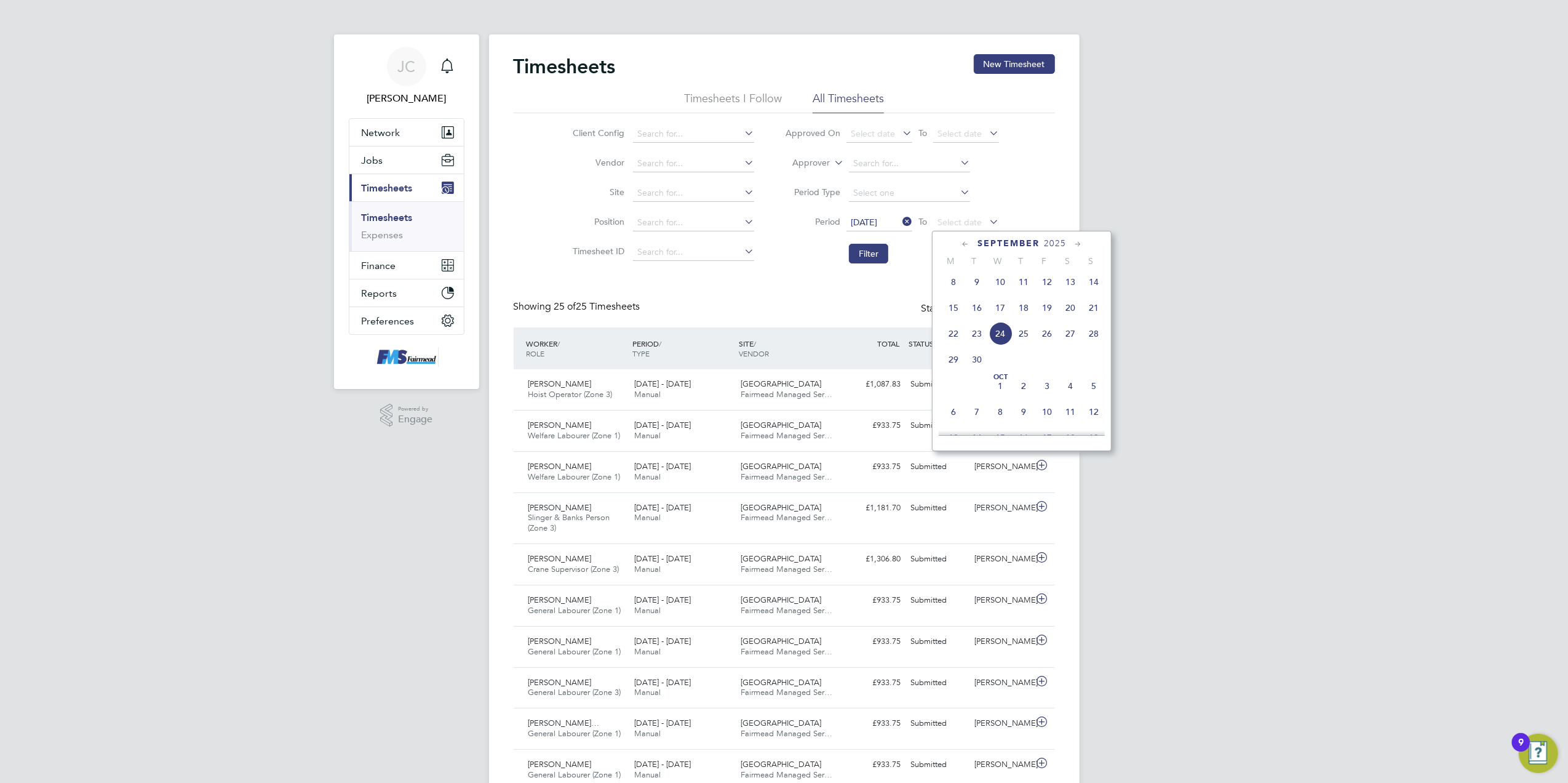
click at [1088, 316] on span "21" at bounding box center [1094, 308] width 23 height 23
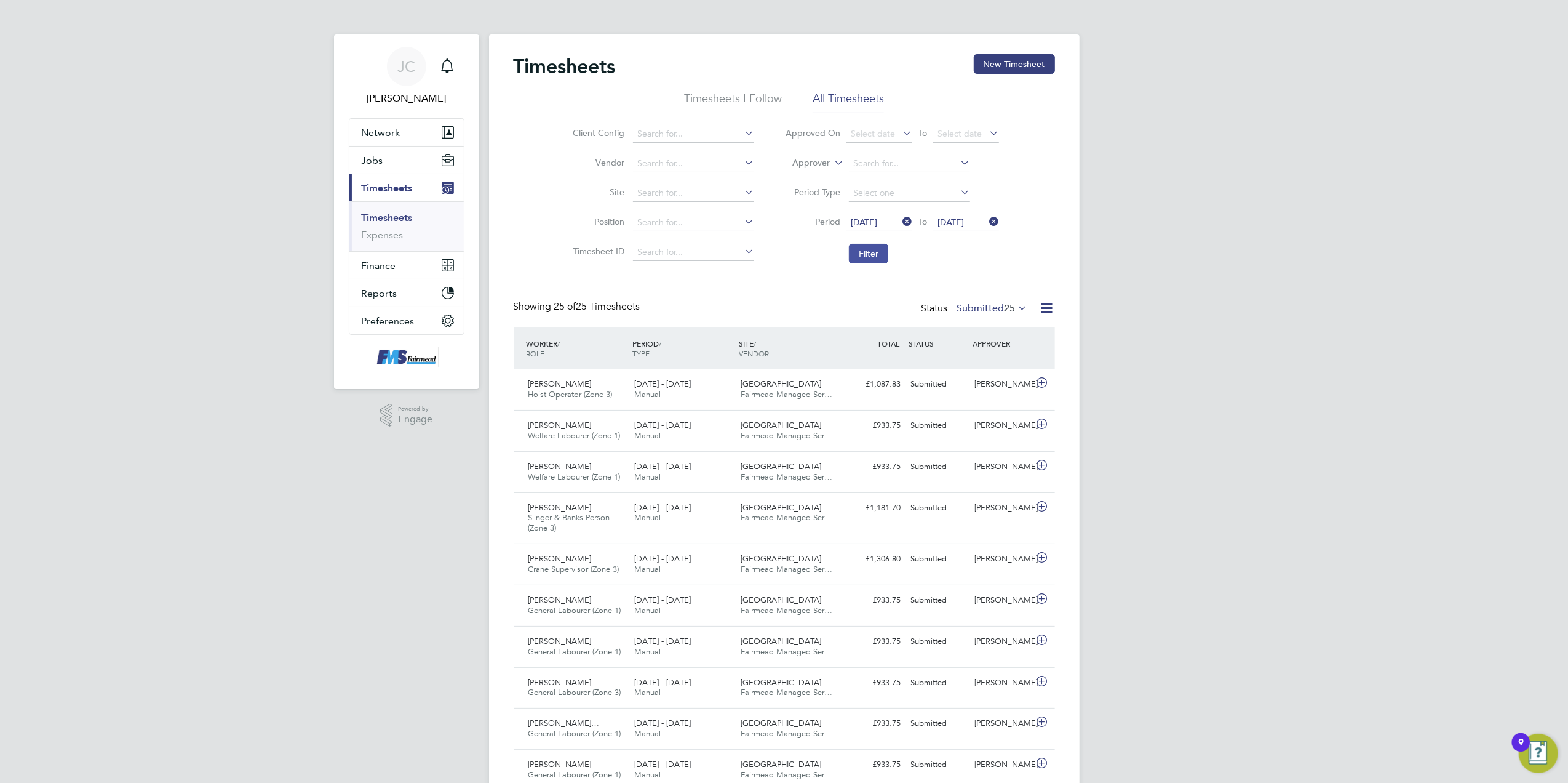
click at [861, 254] on button "Filter" at bounding box center [868, 253] width 40 height 19
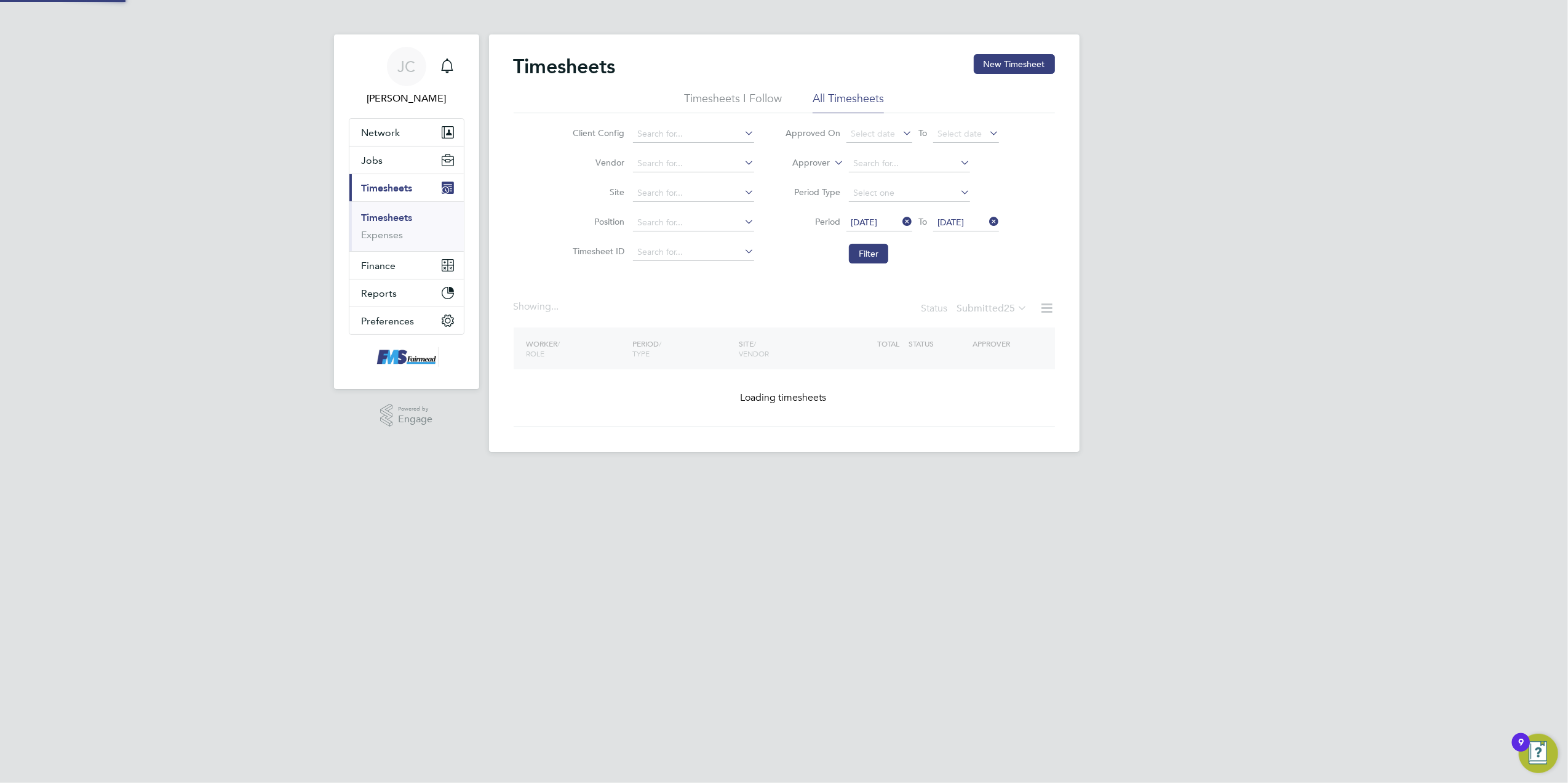
click at [1275, 309] on div "JC Joanne Conway Notifications Applications: Network Team Members Businesses Si…" at bounding box center [784, 236] width 1568 height 471
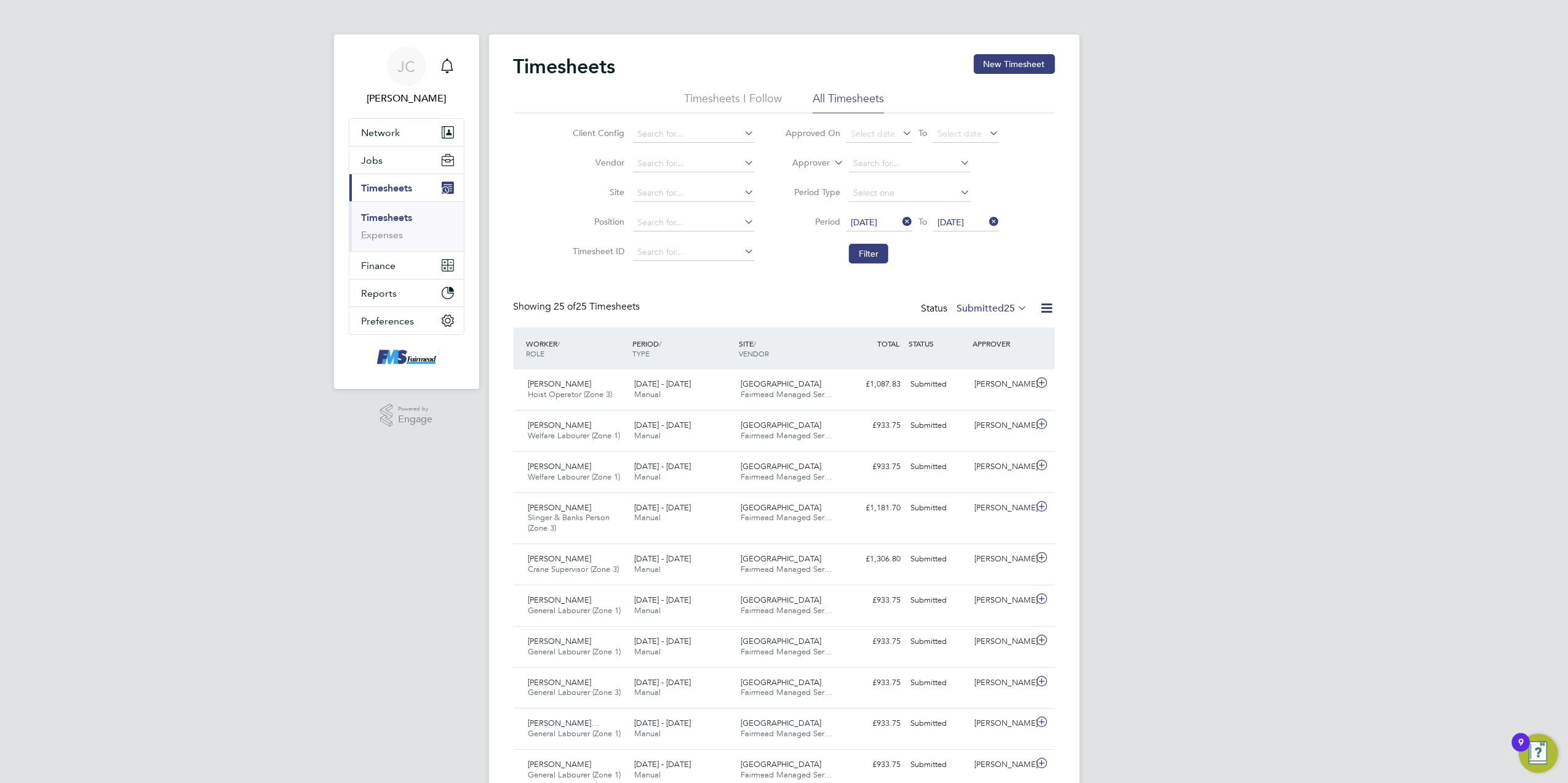
click at [999, 304] on label "Submitted 25" at bounding box center [992, 309] width 71 height 12
drag, startPoint x: 995, startPoint y: 380, endPoint x: 1007, endPoint y: 378, distance: 12.2
click at [995, 380] on li "Approved" at bounding box center [985, 382] width 57 height 17
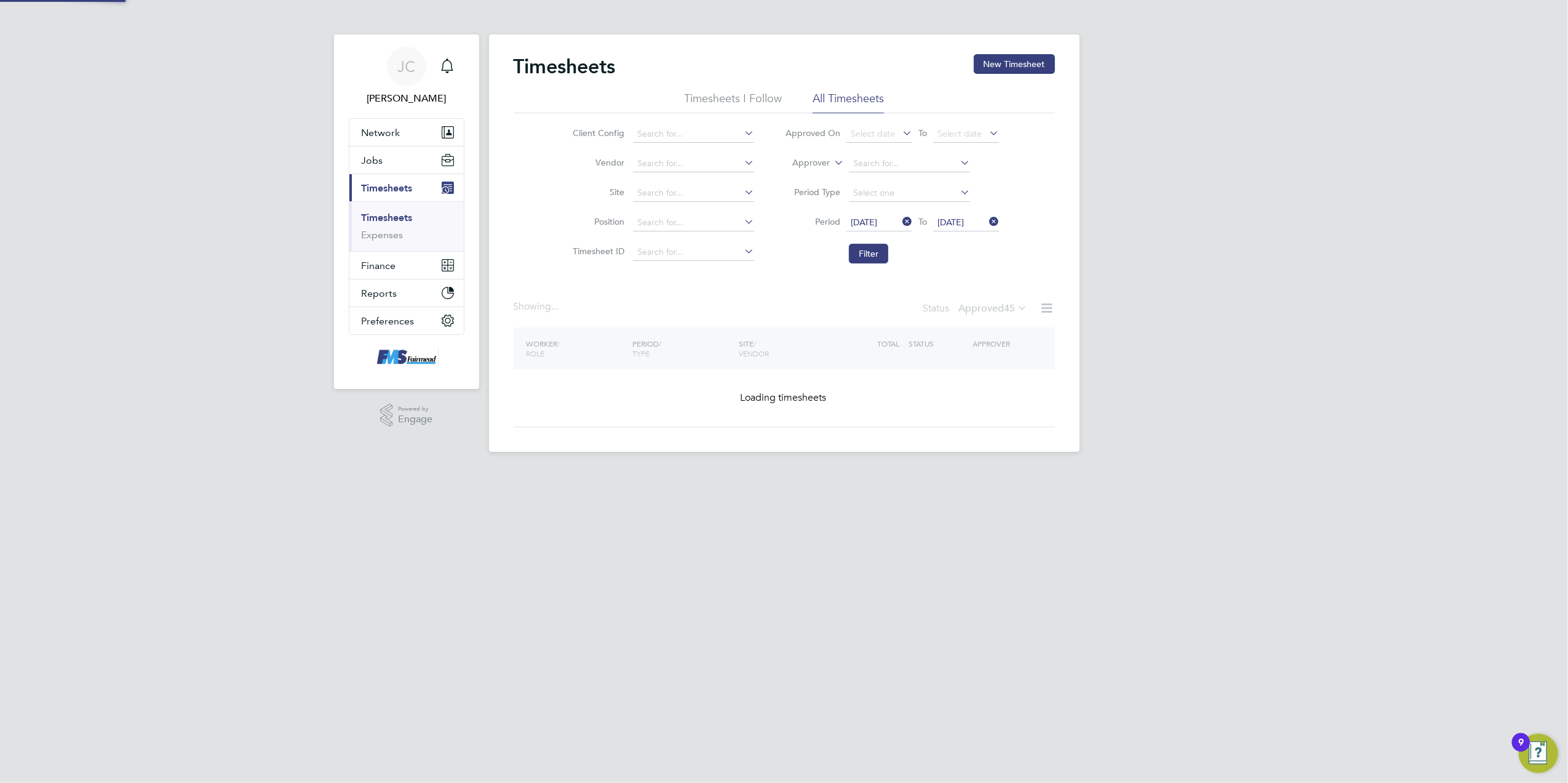
click at [1163, 350] on div "JC Joanne Conway Notifications Applications: Network Team Members Businesses Si…" at bounding box center [784, 236] width 1568 height 471
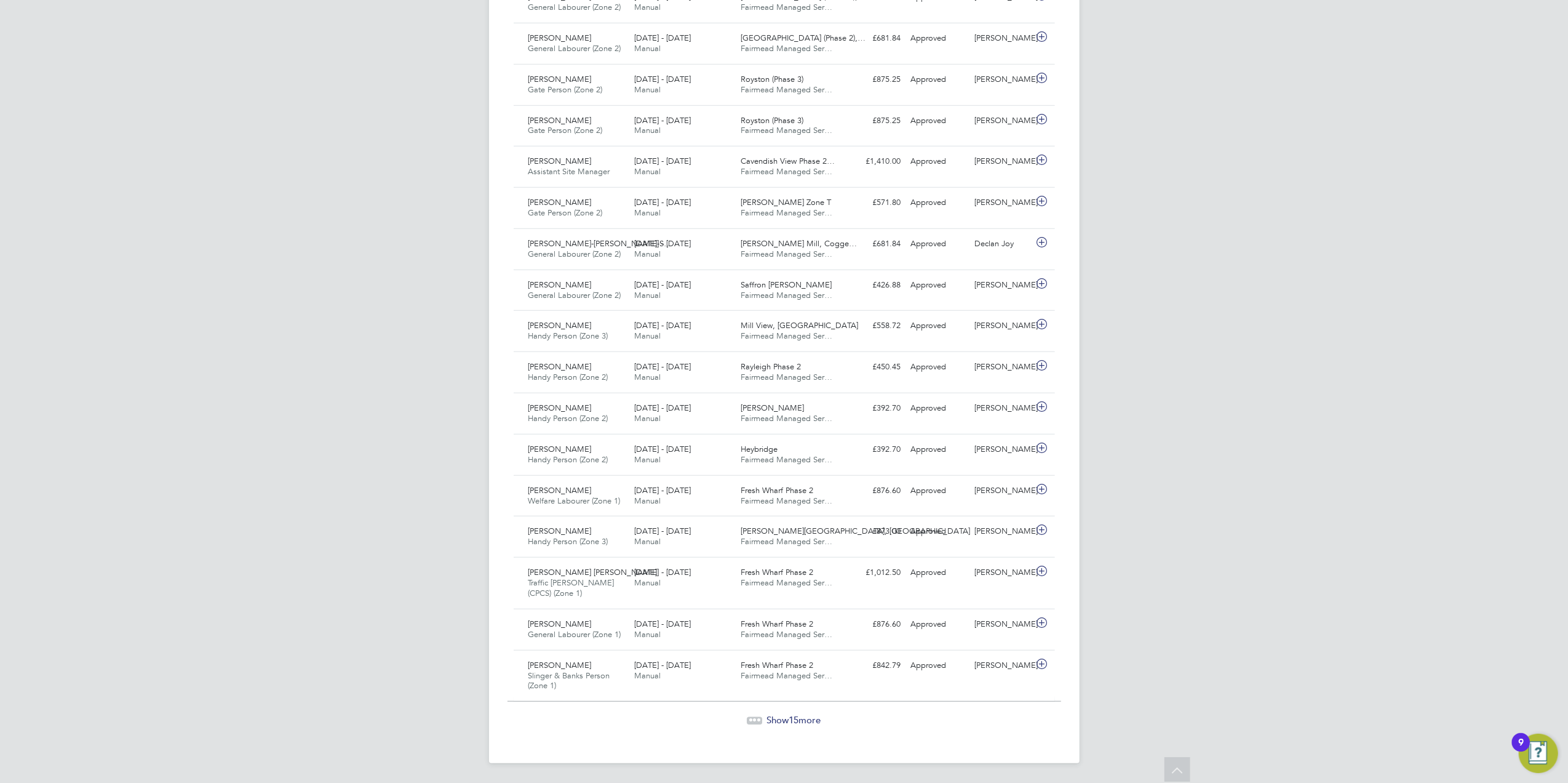
click at [759, 716] on div at bounding box center [755, 720] width 16 height 8
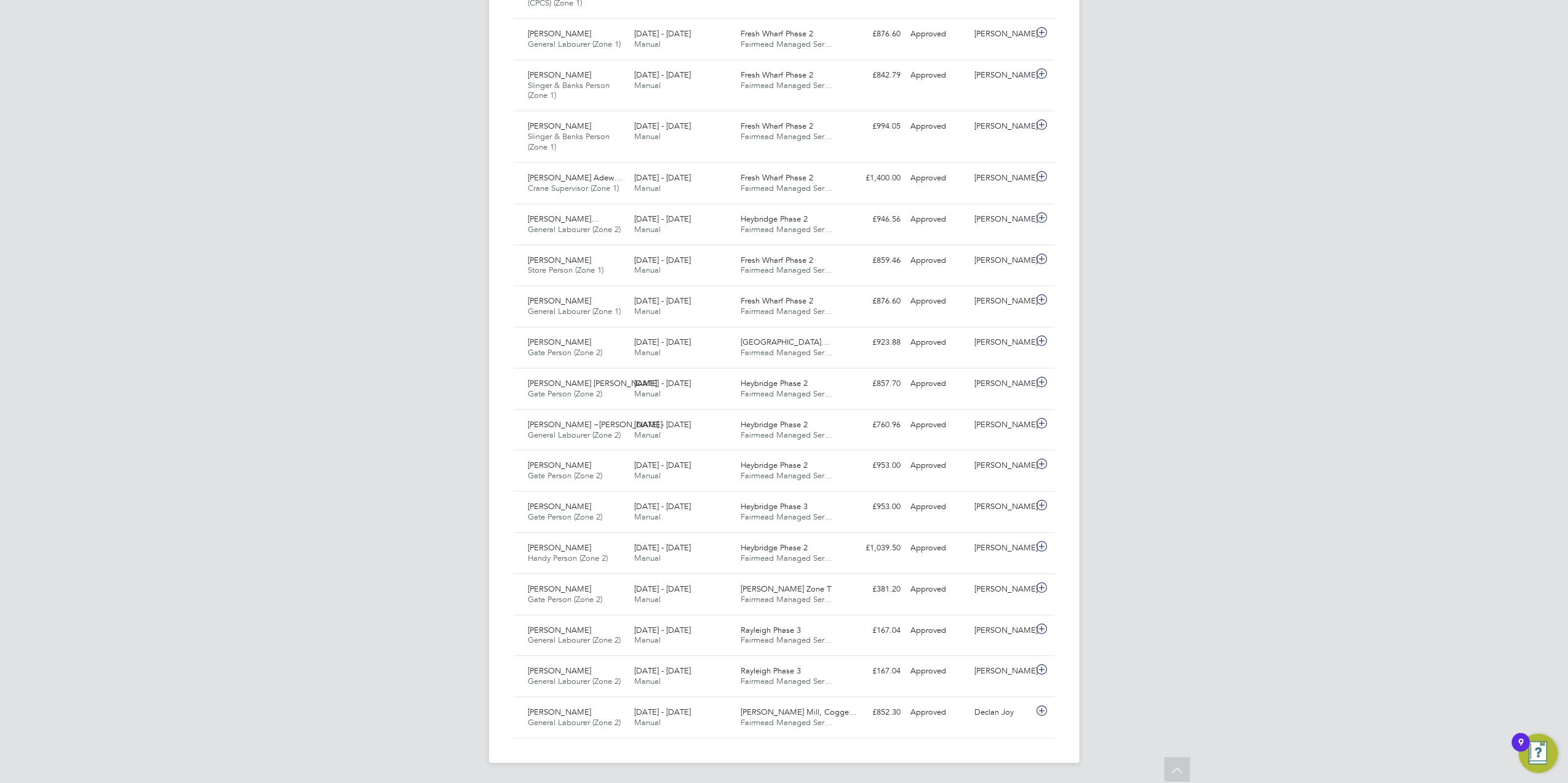
drag, startPoint x: 783, startPoint y: 626, endPoint x: 777, endPoint y: 661, distance: 35.5
click at [783, 626] on span "Rayleigh Phase 3" at bounding box center [771, 630] width 60 height 10
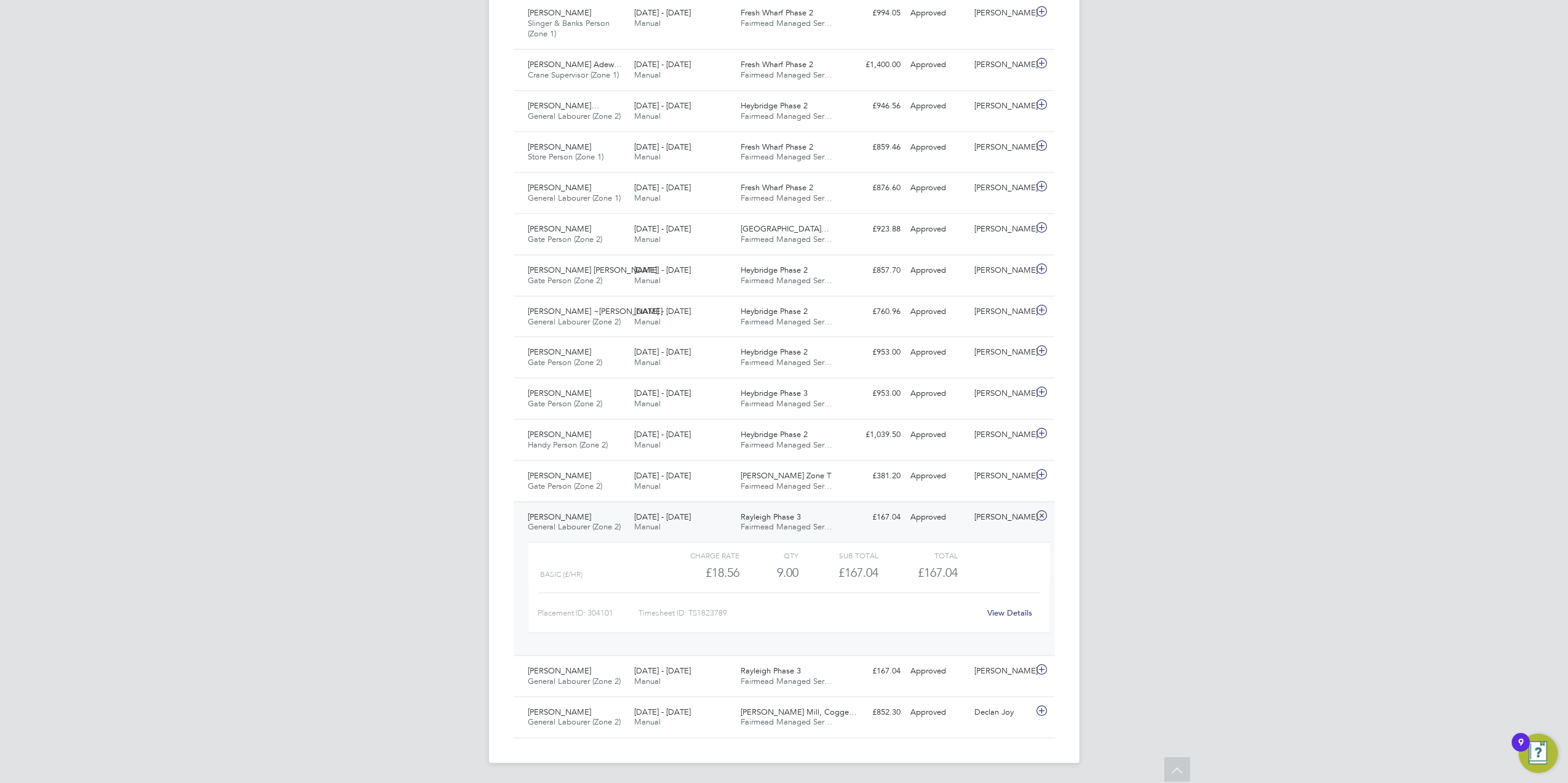
click at [1018, 609] on link "View Details" at bounding box center [1010, 612] width 45 height 10
click at [719, 668] on div "15 - 21 Sep 2025 Manual" at bounding box center [682, 677] width 106 height 31
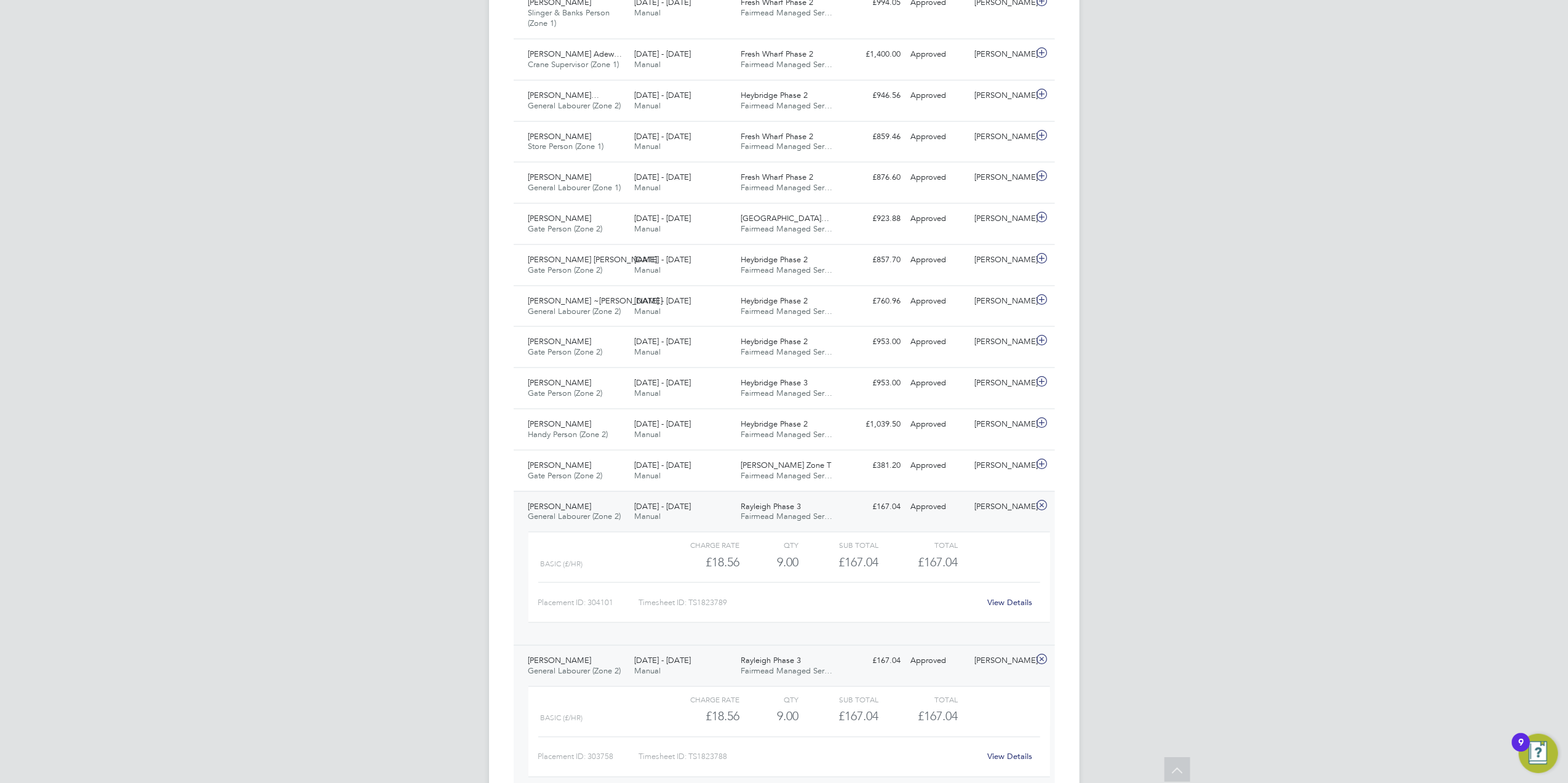
click at [1015, 761] on div "View Details" at bounding box center [1010, 757] width 60 height 19
click at [1015, 762] on link "View Details" at bounding box center [1010, 756] width 45 height 10
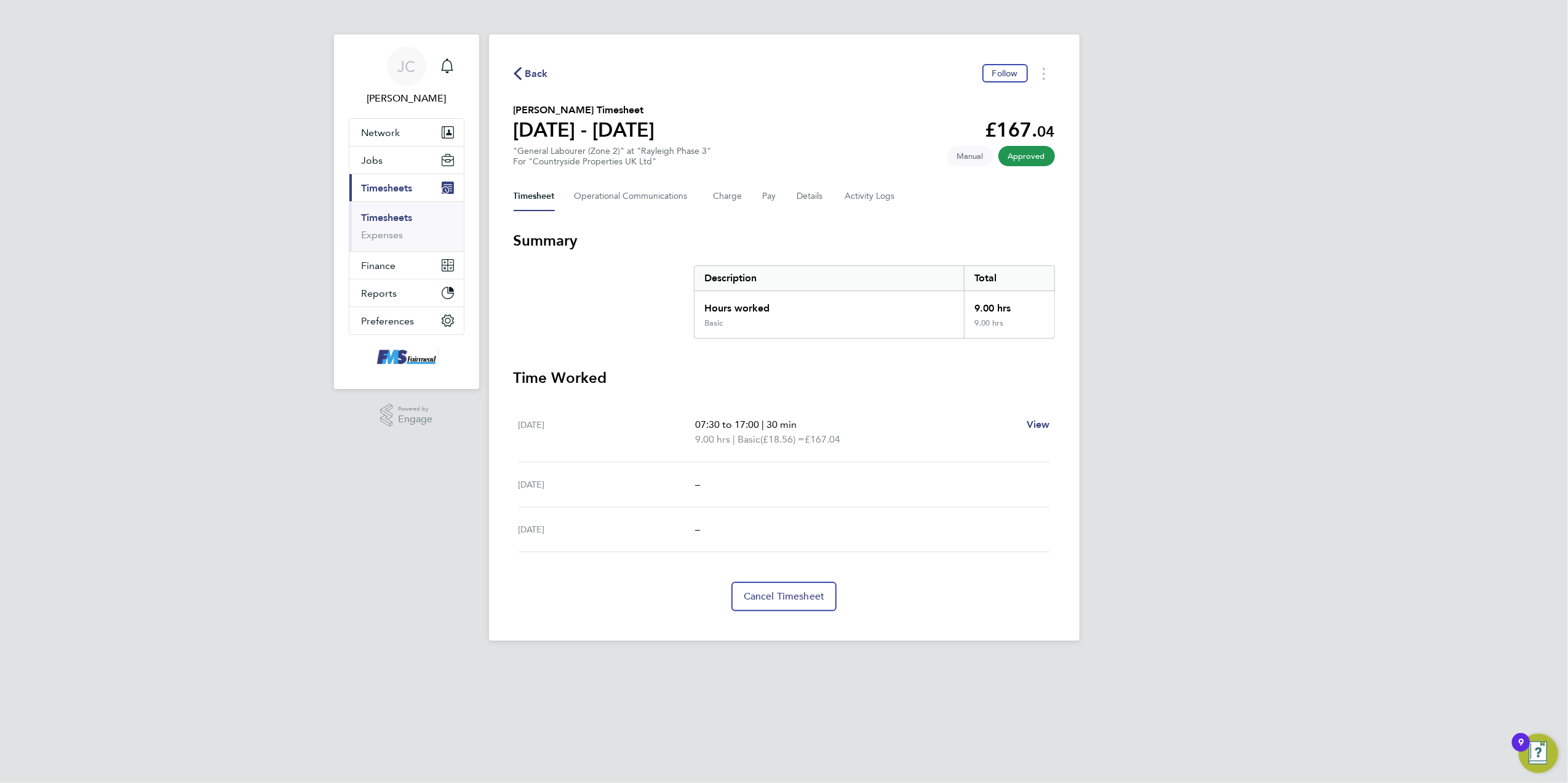
drag, startPoint x: 1362, startPoint y: 320, endPoint x: 1411, endPoint y: 21, distance: 303.0
click at [1364, 318] on div "[PERSON_NAME] Notifications Applications: Network Team Members Businesses Sites…" at bounding box center [784, 330] width 1568 height 661
